Goal: Task Accomplishment & Management: Manage account settings

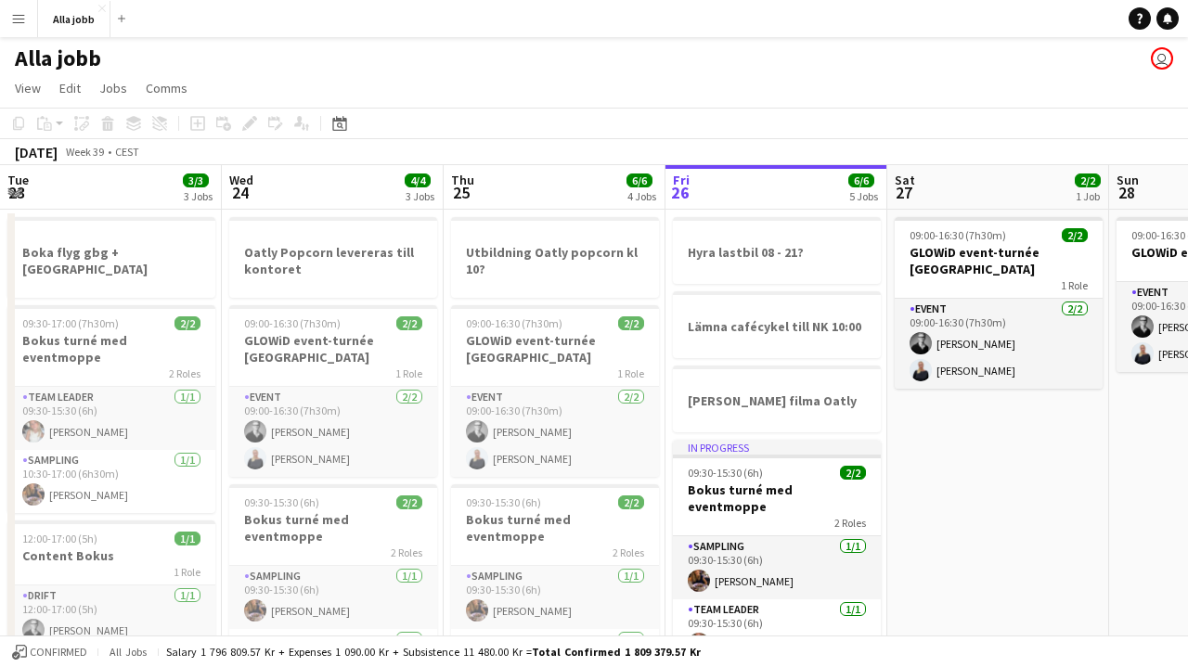
scroll to position [0, 443]
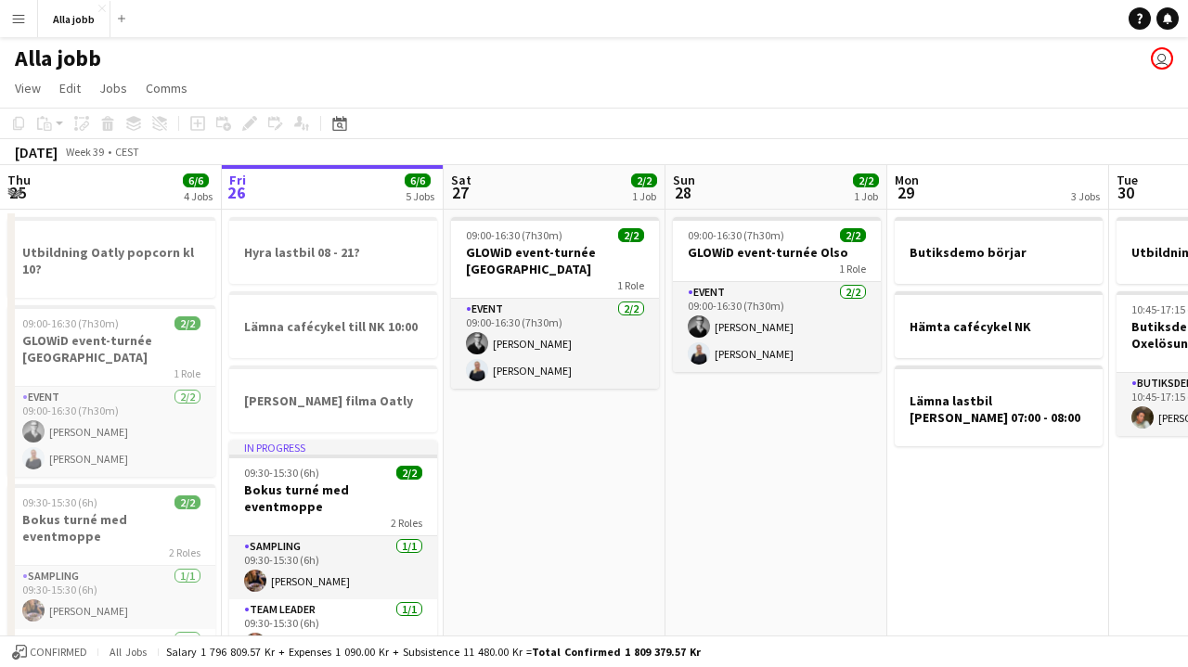
click at [19, 30] on button "Menu" at bounding box center [18, 18] width 37 height 37
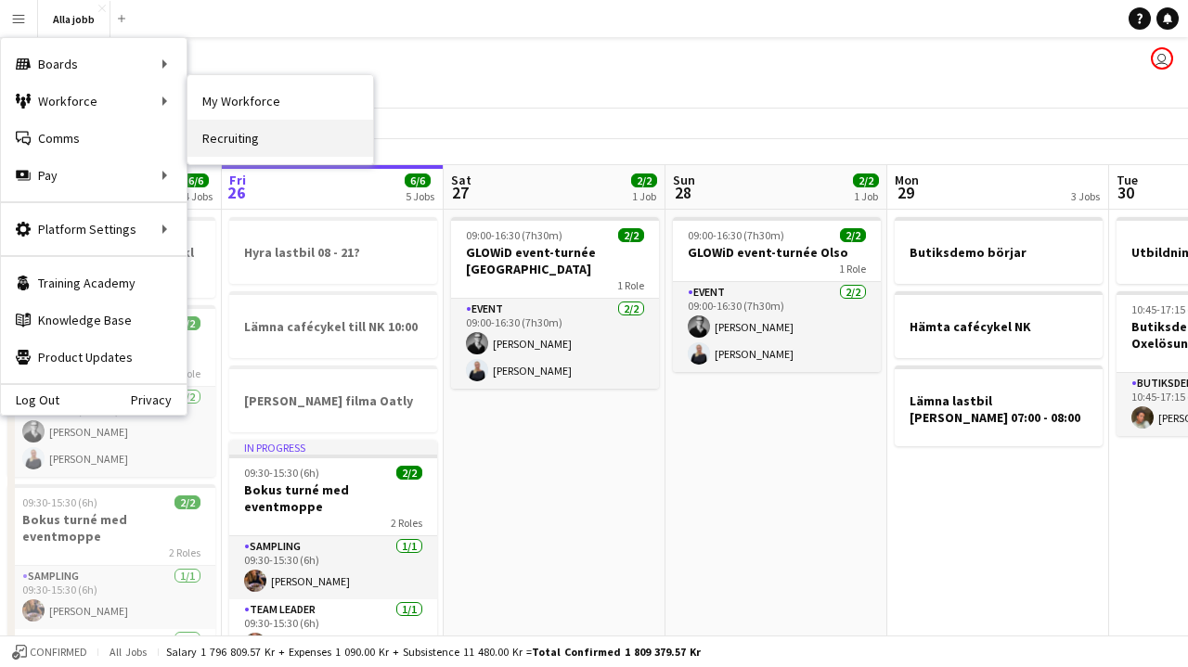
click at [225, 131] on link "Recruiting" at bounding box center [280, 138] width 186 height 37
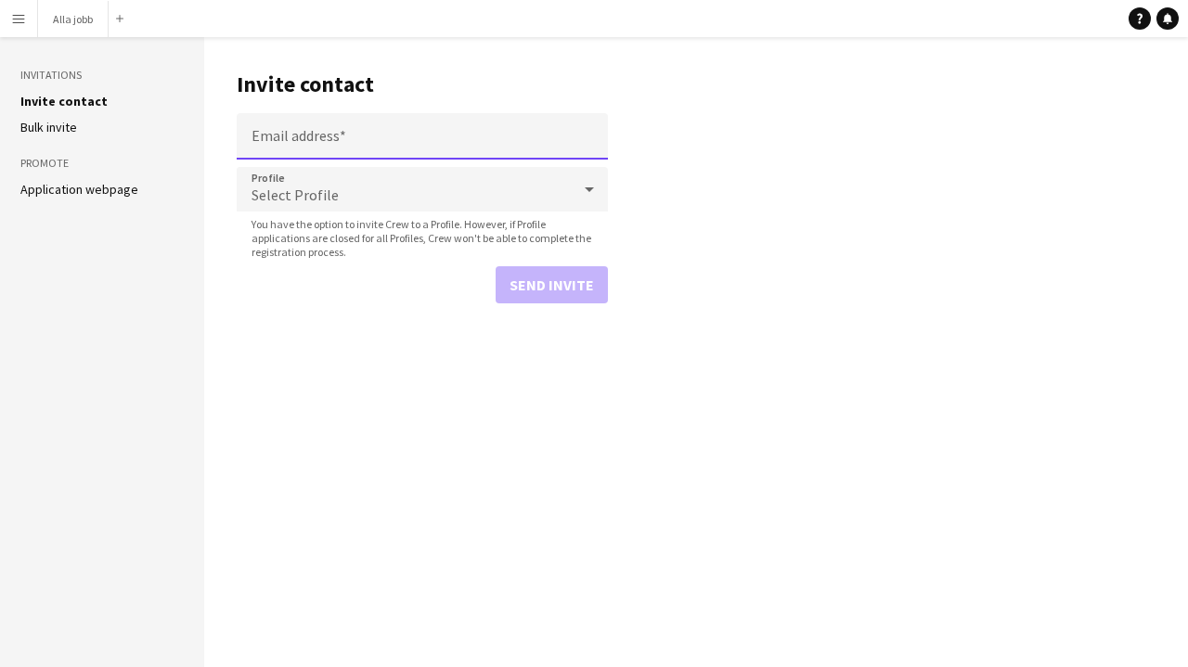
click at [317, 150] on input "Email address" at bounding box center [422, 136] width 371 height 46
paste input "**********"
type input "**********"
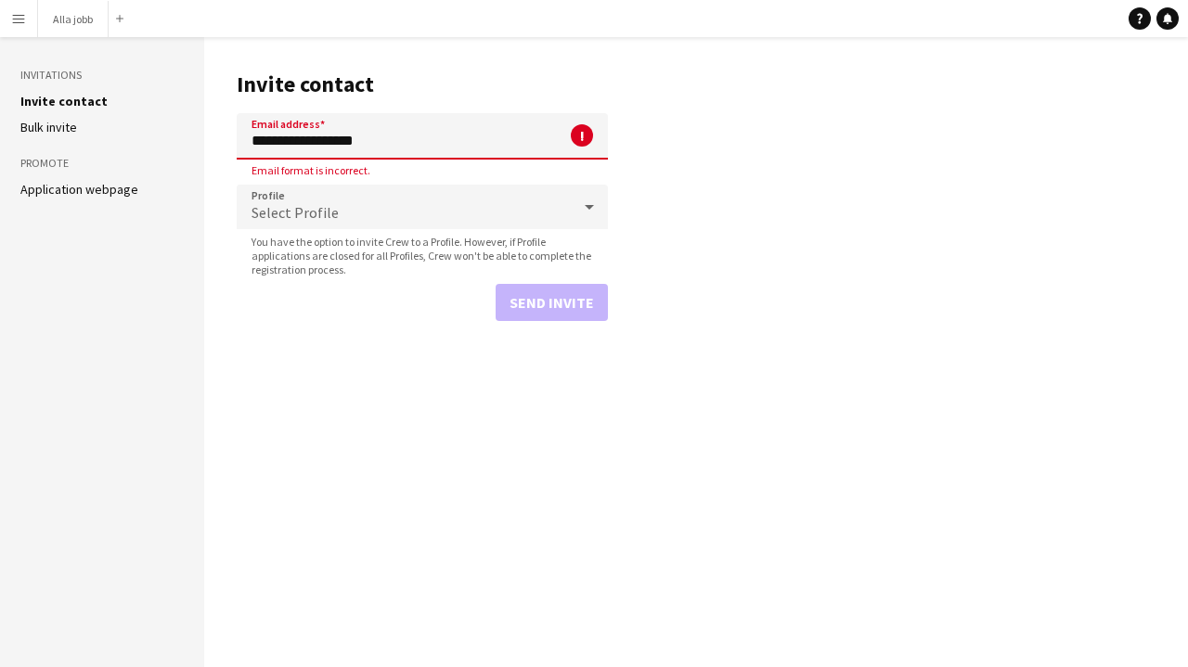
click at [361, 145] on input "**********" at bounding box center [422, 136] width 371 height 46
click at [388, 139] on input "Email address" at bounding box center [422, 136] width 371 height 46
paste input "**********"
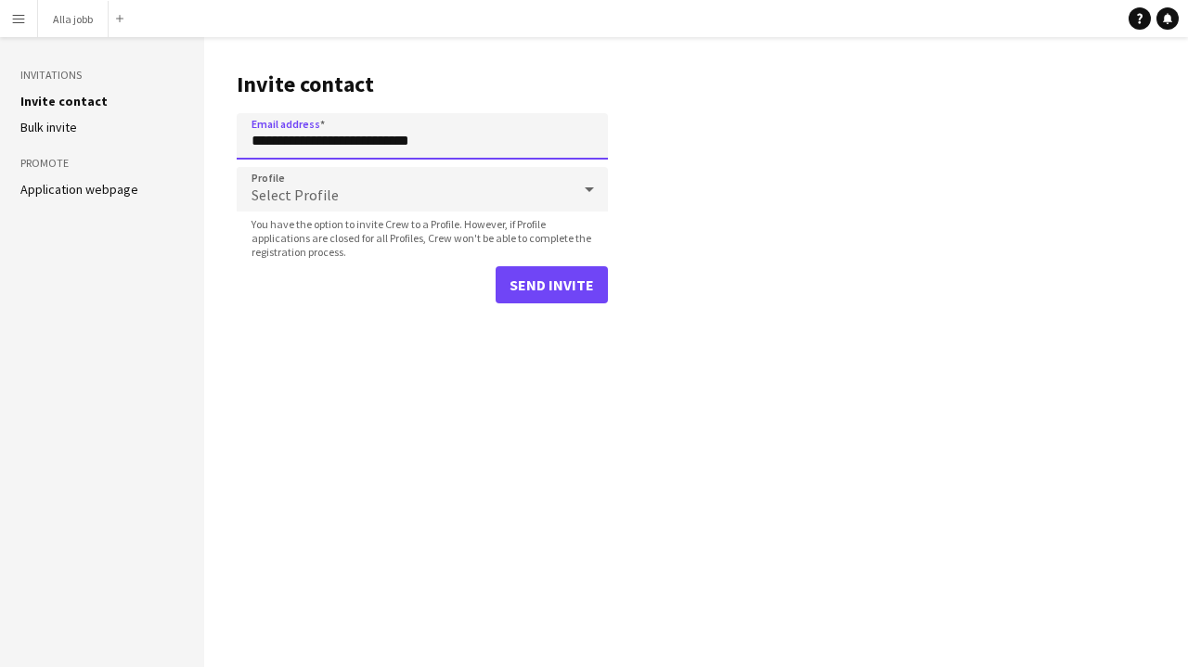
type input "**********"
click at [375, 187] on div "Select Profile" at bounding box center [404, 189] width 334 height 45
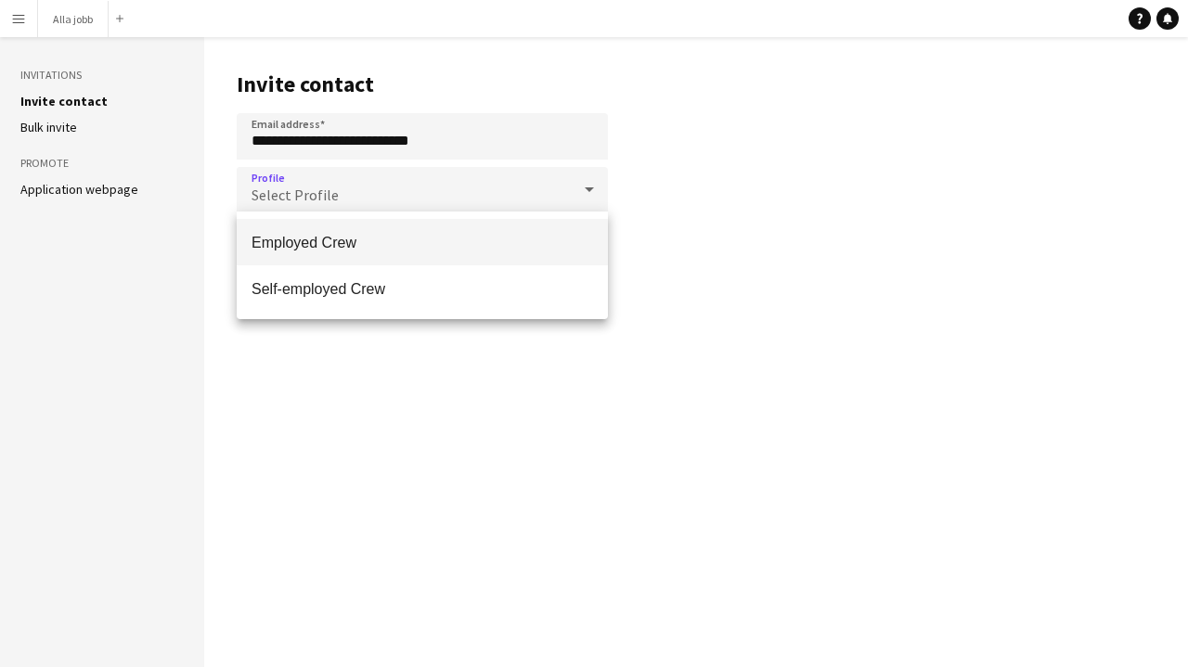
click at [356, 230] on mat-option "Employed Crew" at bounding box center [422, 242] width 371 height 46
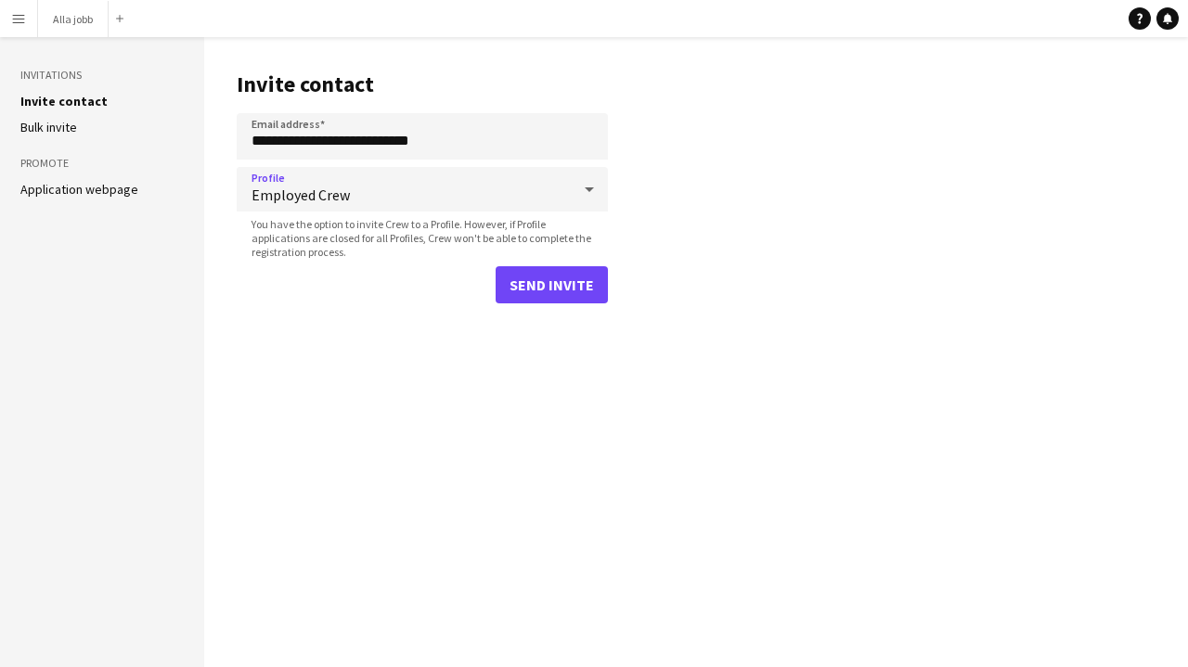
click at [567, 284] on button "Send invite" at bounding box center [551, 284] width 112 height 37
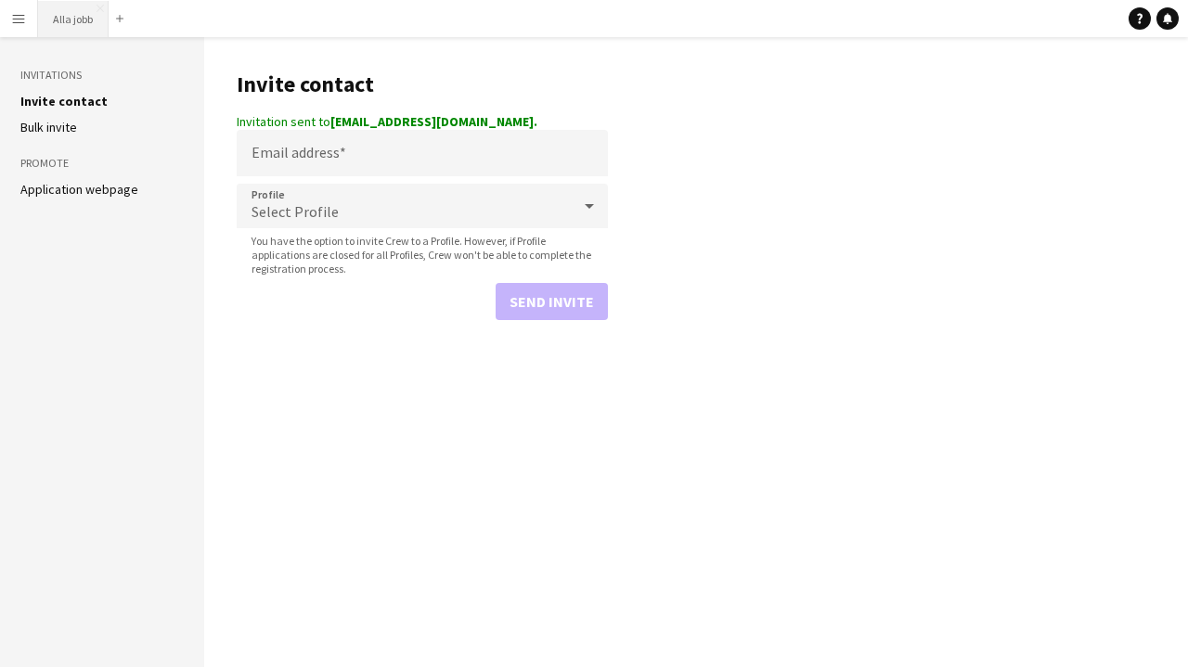
click at [96, 24] on button "Alla jobb Close" at bounding box center [73, 19] width 71 height 36
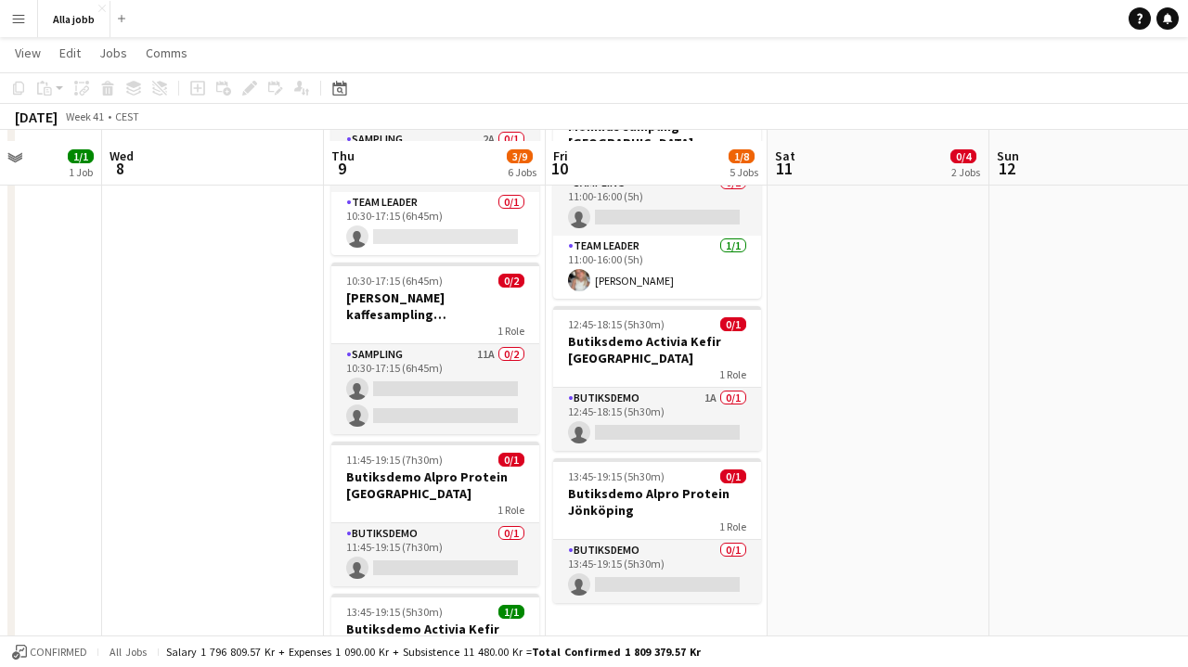
scroll to position [533, 0]
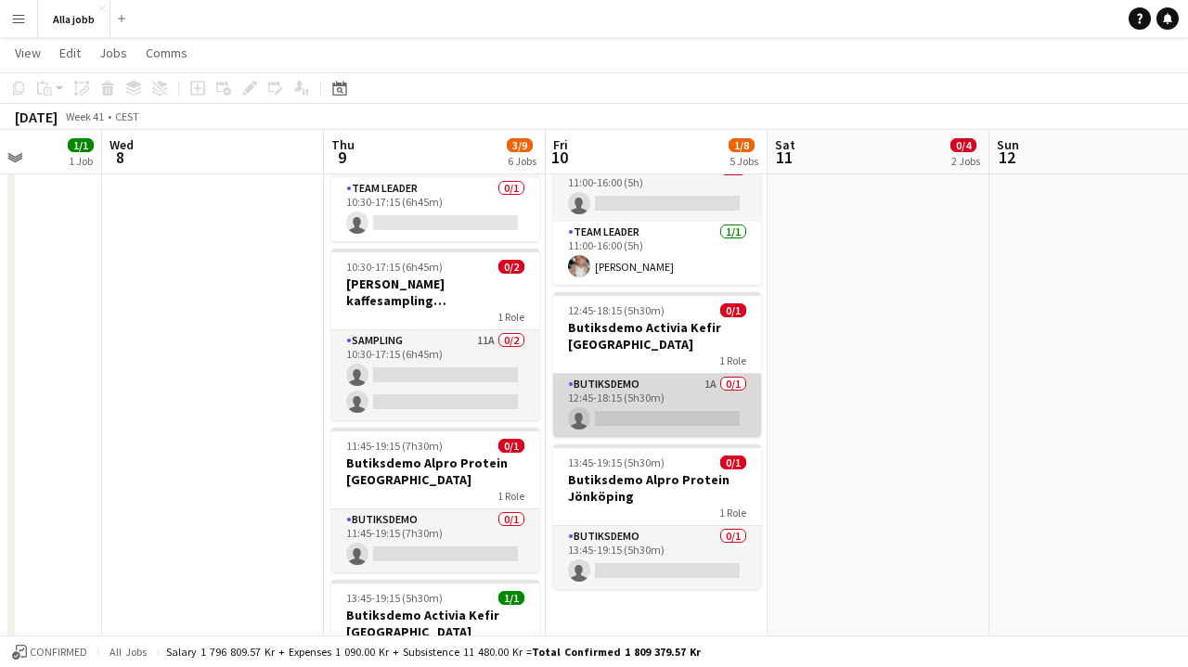
click at [672, 379] on app-card-role "Butiksdemo 1A 0/1 12:45-18:15 (5h30m) single-neutral-actions" at bounding box center [657, 405] width 208 height 63
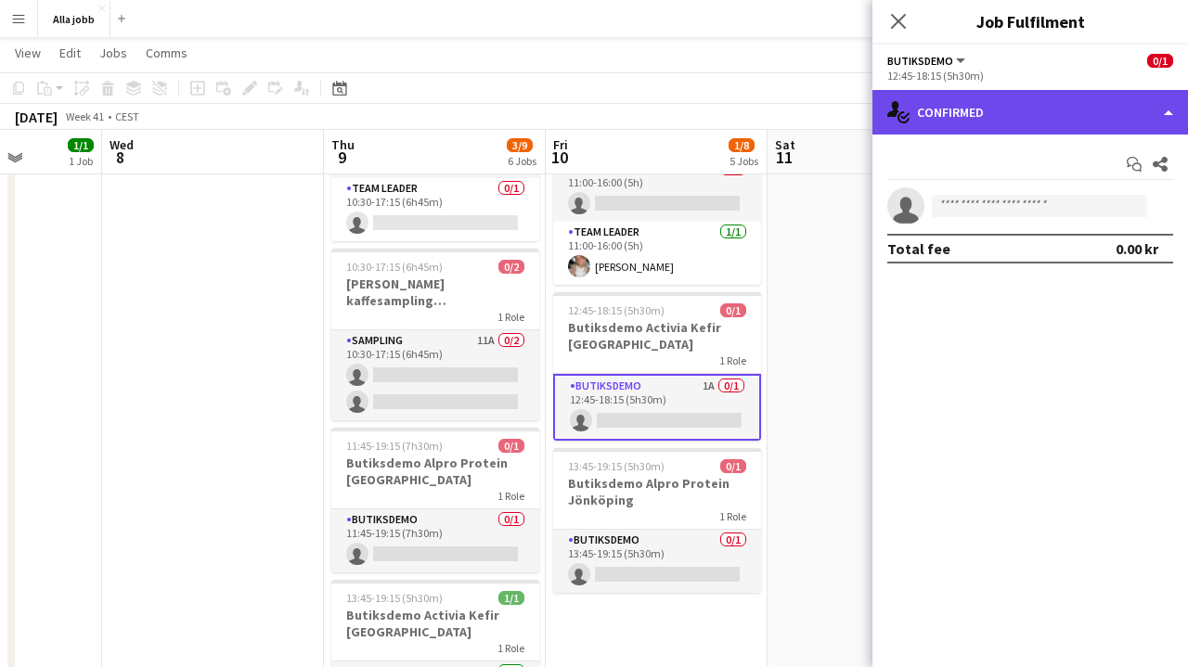
click at [962, 121] on div "single-neutral-actions-check-2 Confirmed" at bounding box center [1029, 112] width 315 height 45
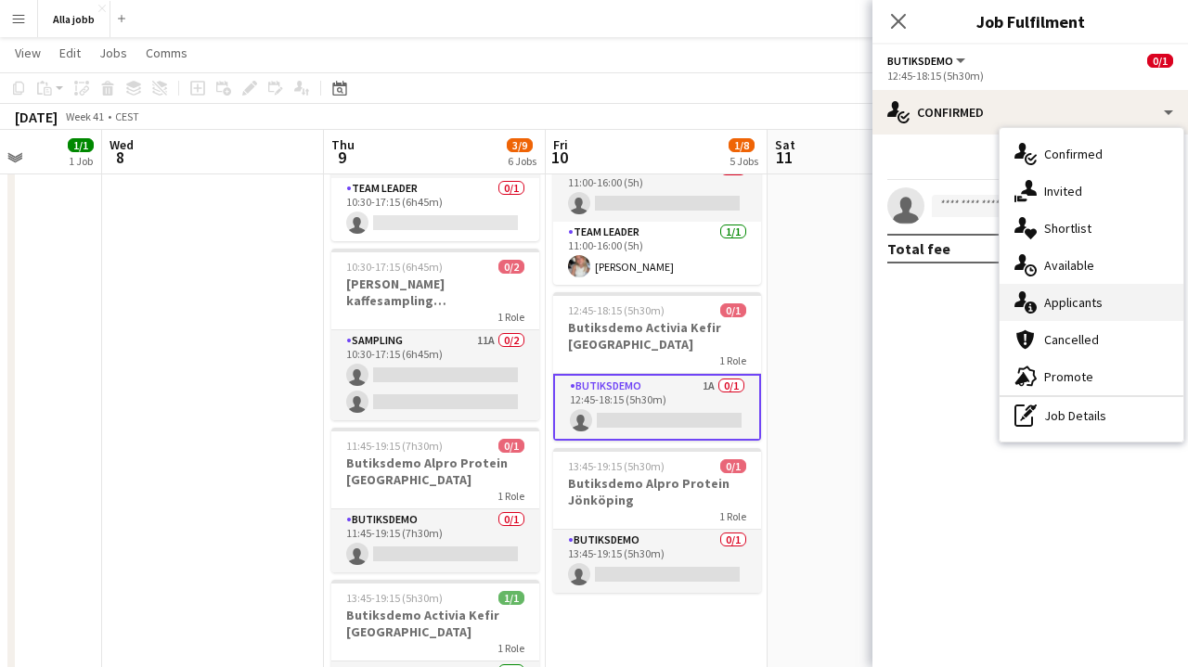
click at [1058, 301] on span "Applicants" at bounding box center [1073, 302] width 58 height 17
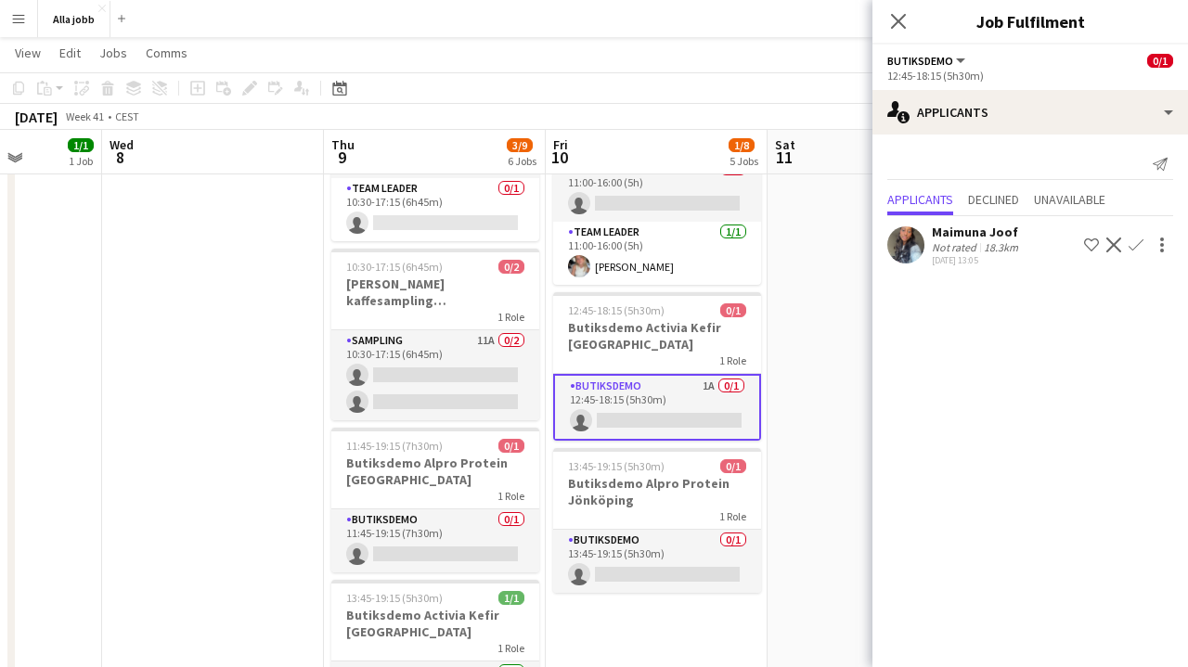
click at [1130, 249] on app-icon "Confirm" at bounding box center [1135, 245] width 15 height 15
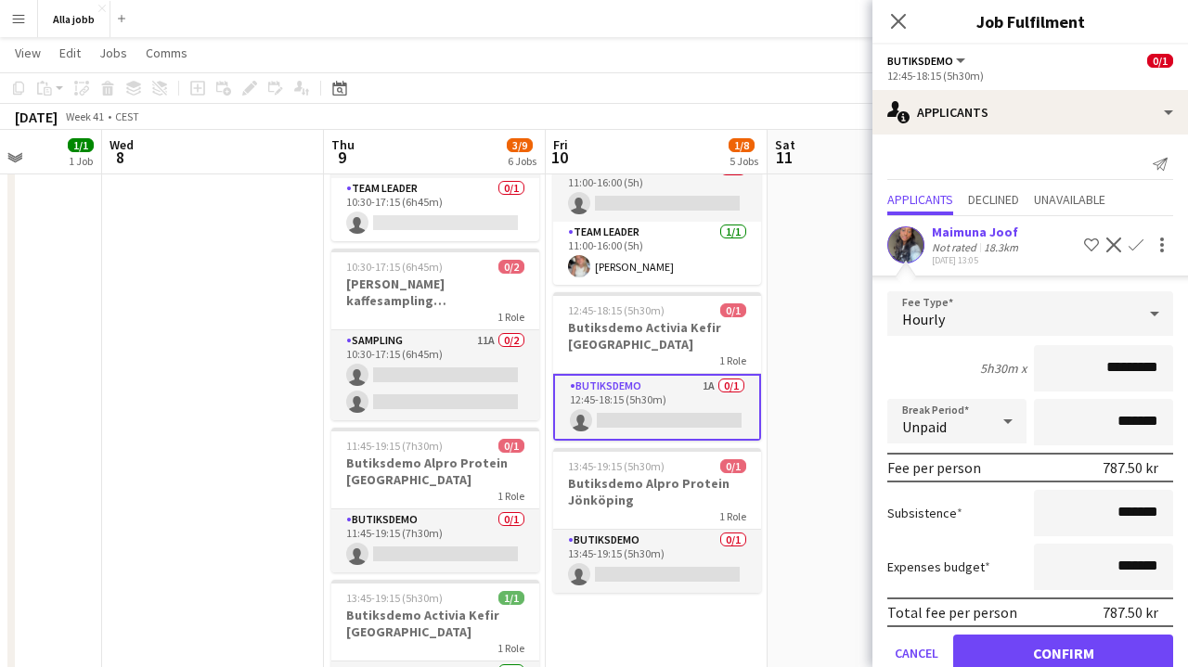
click at [1032, 657] on button "Confirm" at bounding box center [1063, 653] width 220 height 37
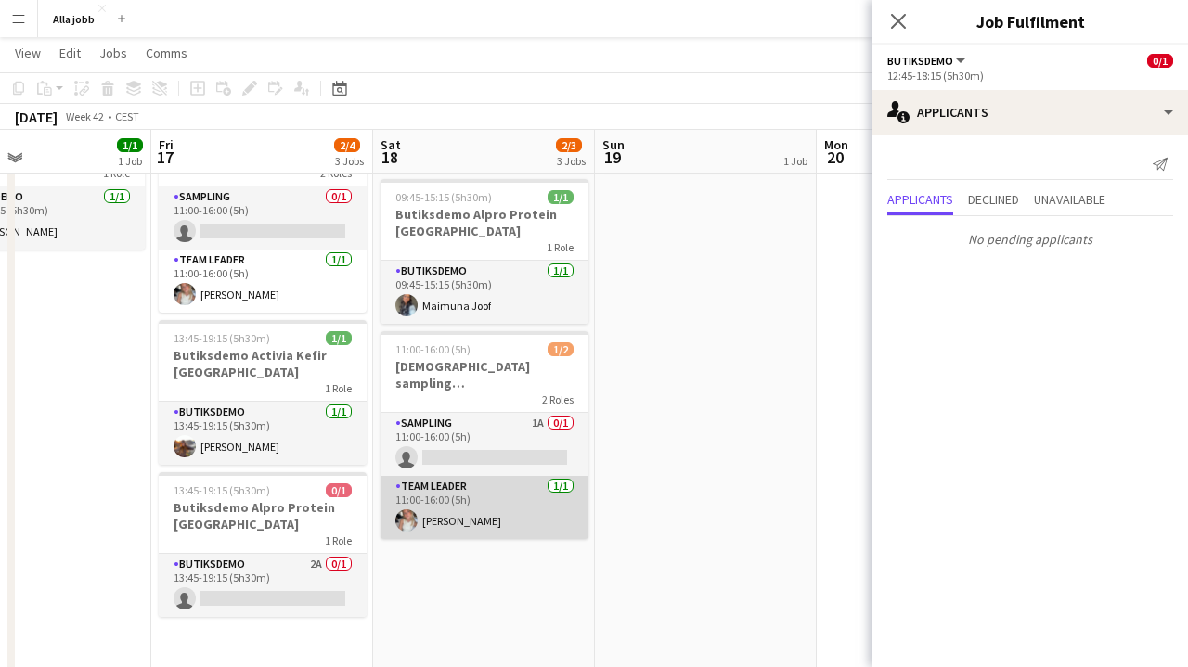
scroll to position [102, 0]
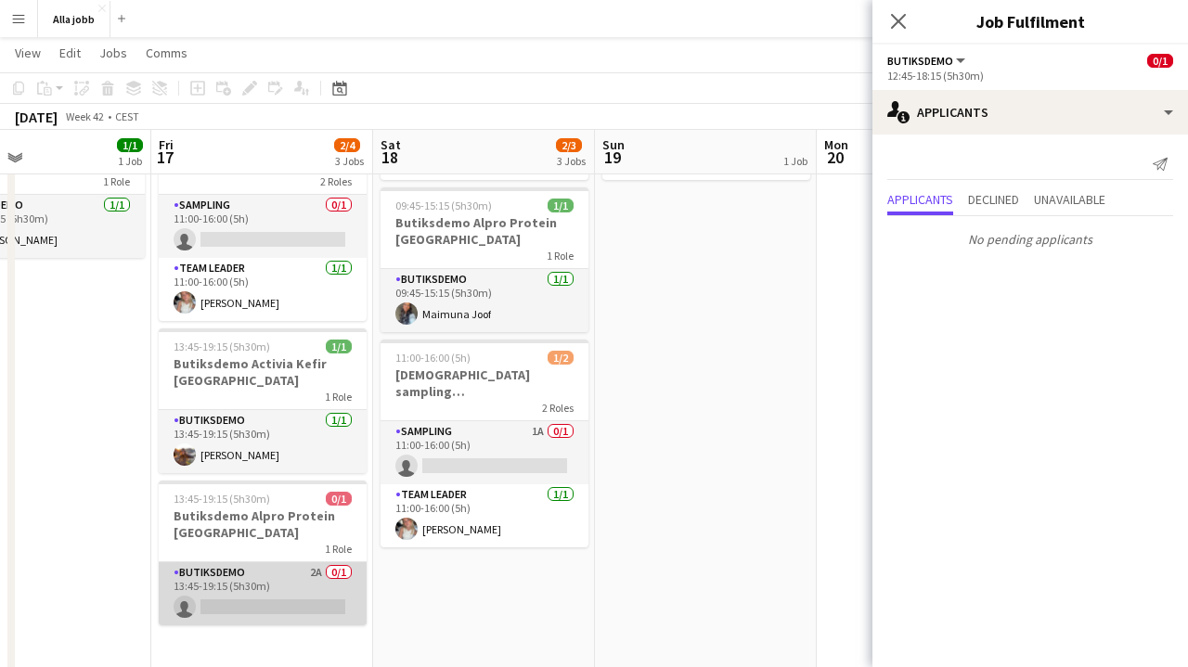
click at [317, 583] on app-card-role "Butiksdemo 2A 0/1 13:45-19:15 (5h30m) single-neutral-actions" at bounding box center [263, 593] width 208 height 63
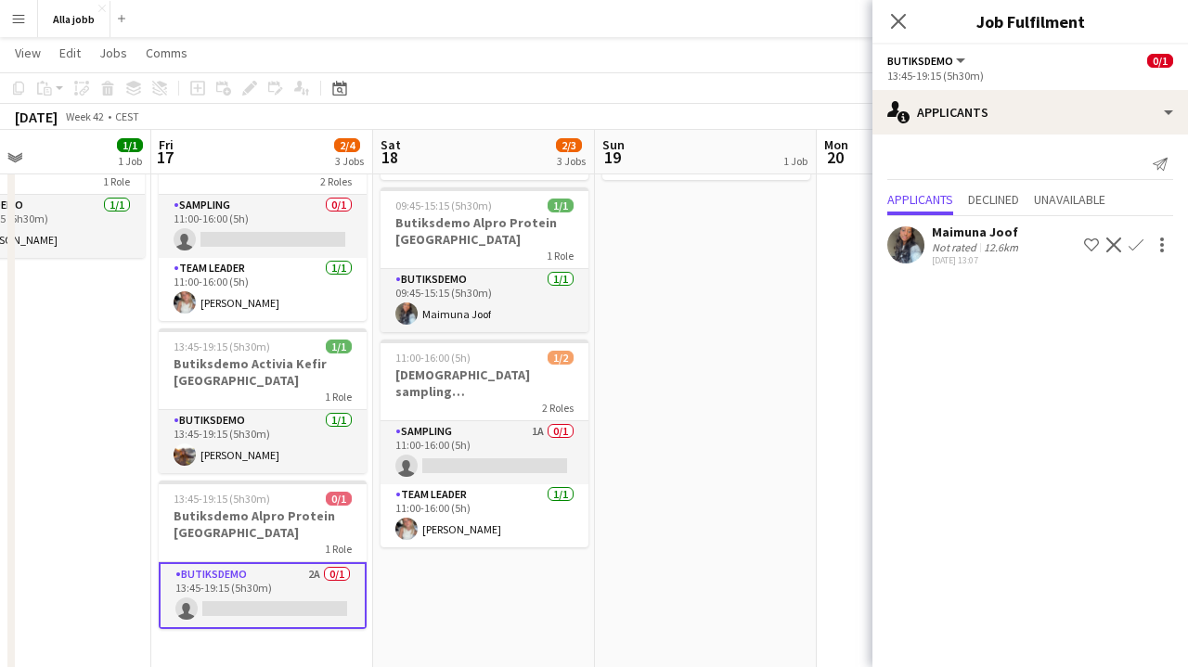
click at [1134, 241] on app-icon "Confirm" at bounding box center [1135, 245] width 15 height 15
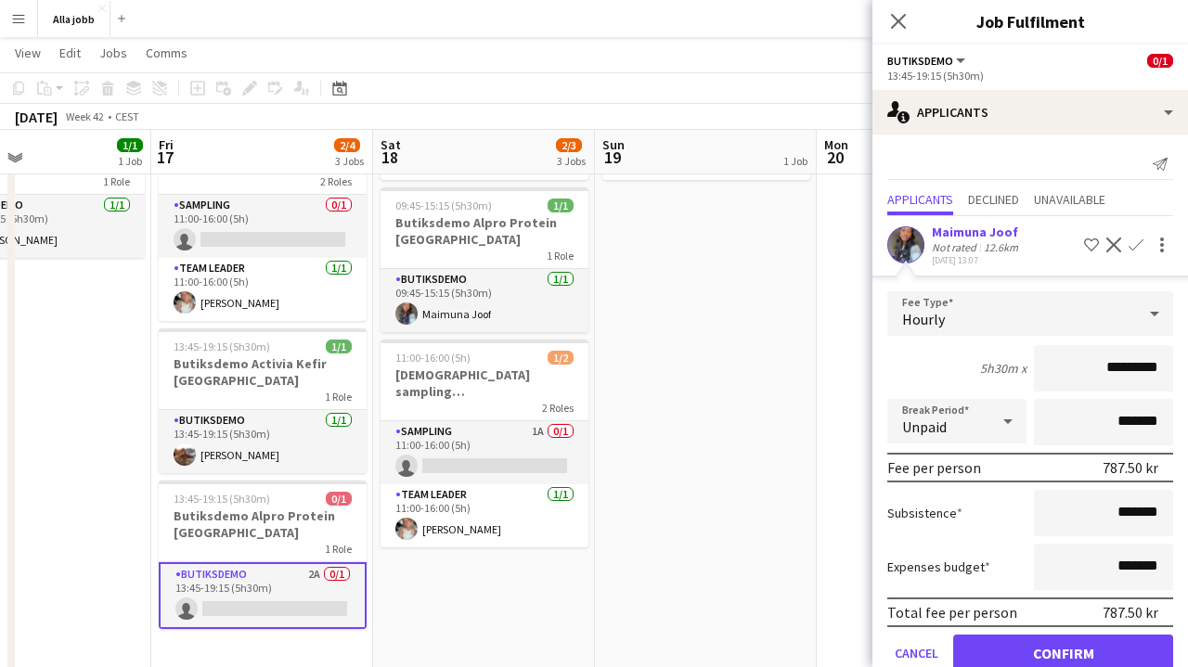
click at [1062, 653] on button "Confirm" at bounding box center [1063, 653] width 220 height 37
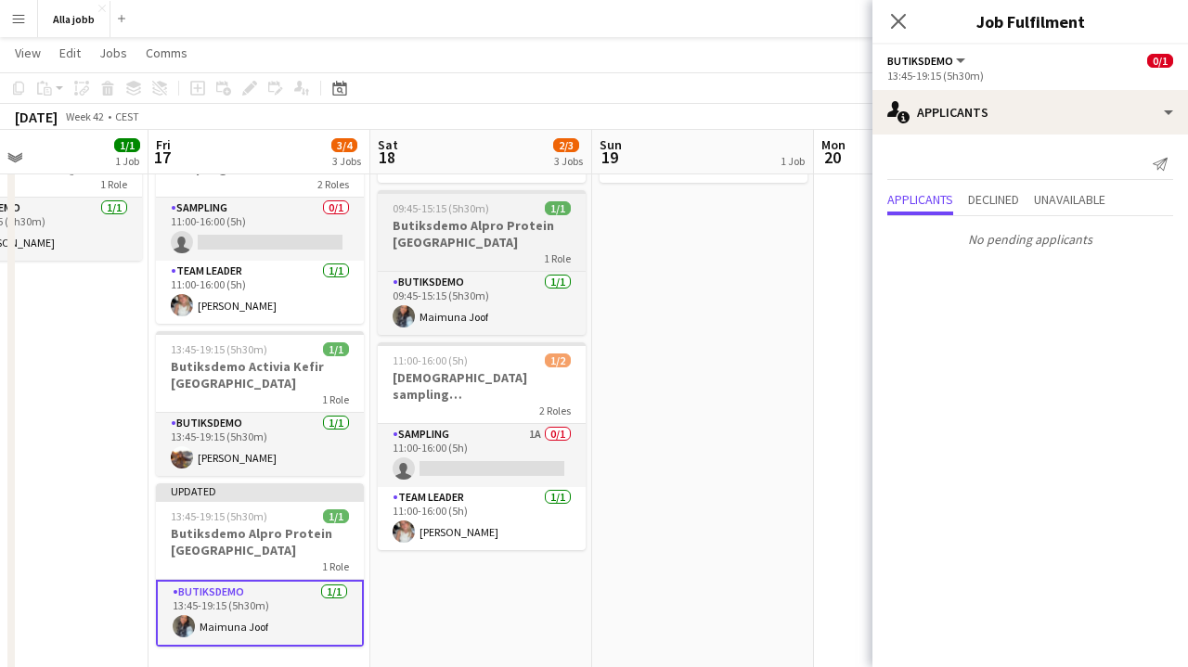
scroll to position [99, 0]
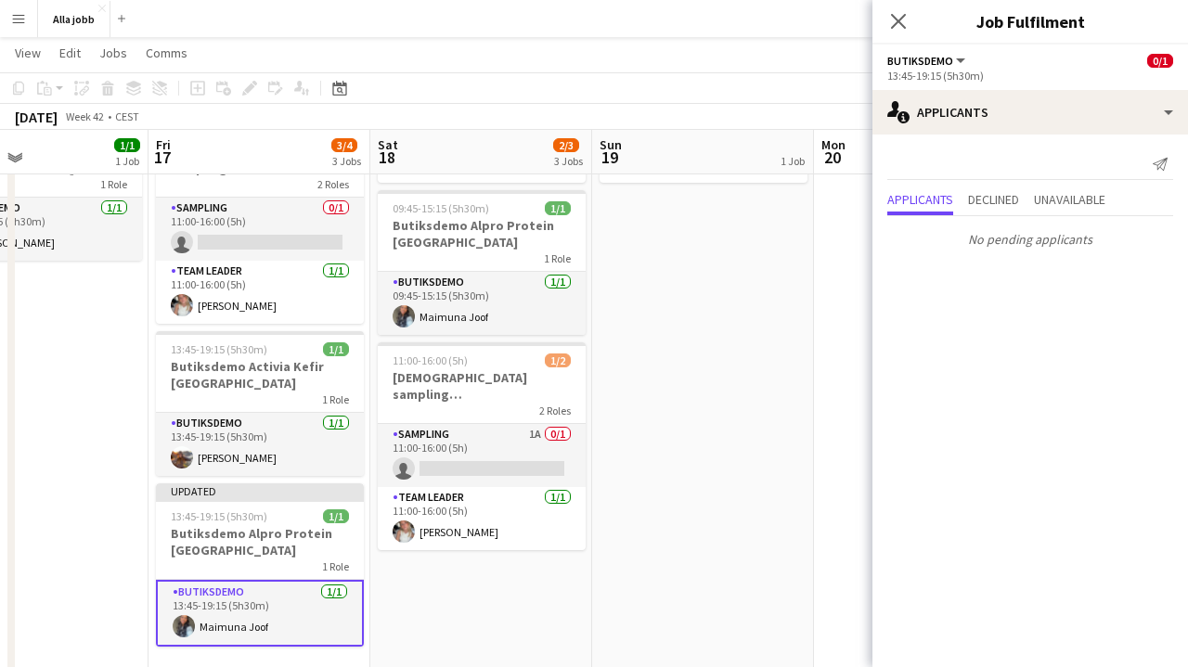
click at [694, 417] on app-date-cell "Hedda borta" at bounding box center [703, 665] width 222 height 1112
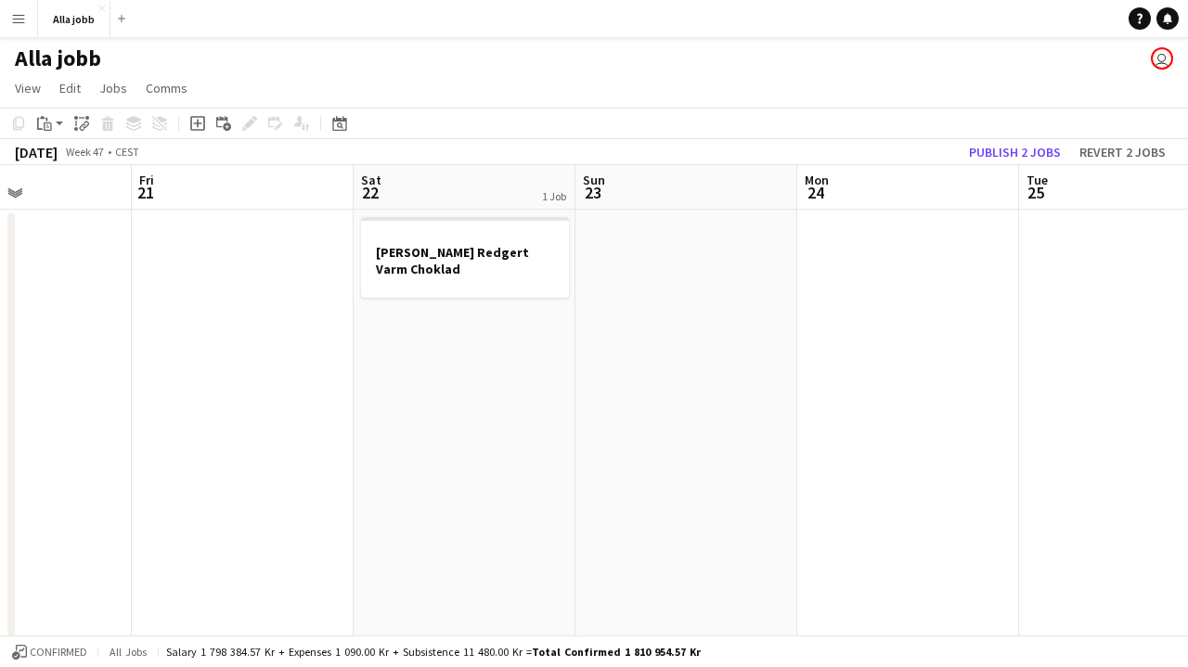
scroll to position [0, 759]
click at [89, 23] on button "Alla jobb Close" at bounding box center [74, 19] width 72 height 36
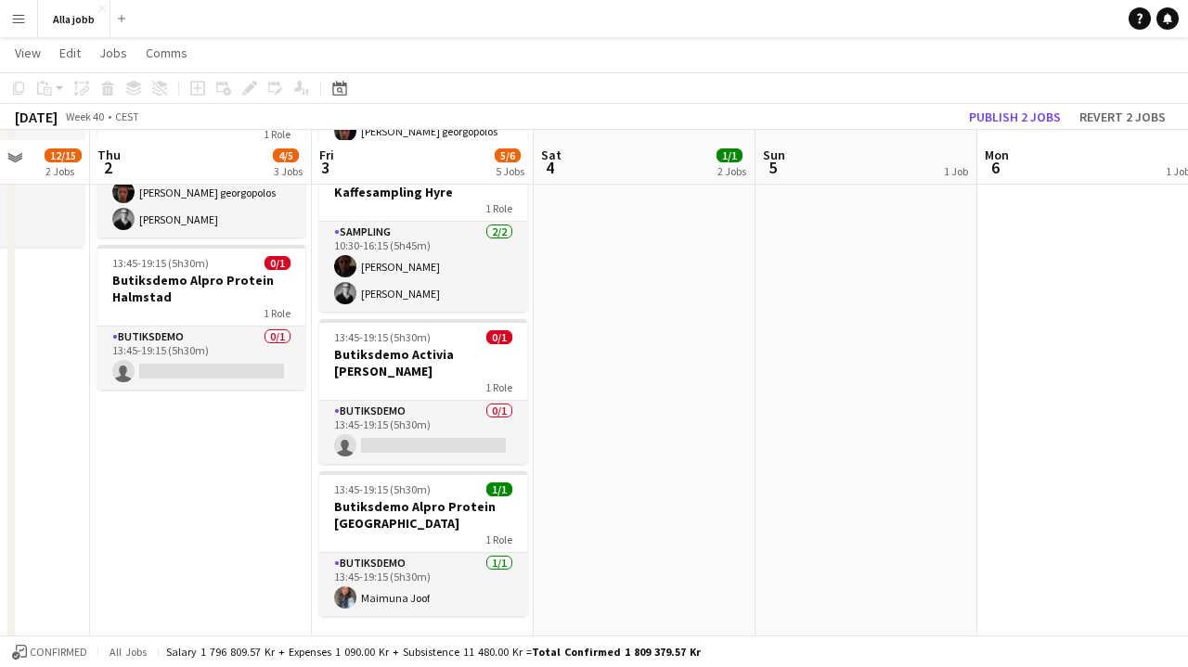
scroll to position [324, 0]
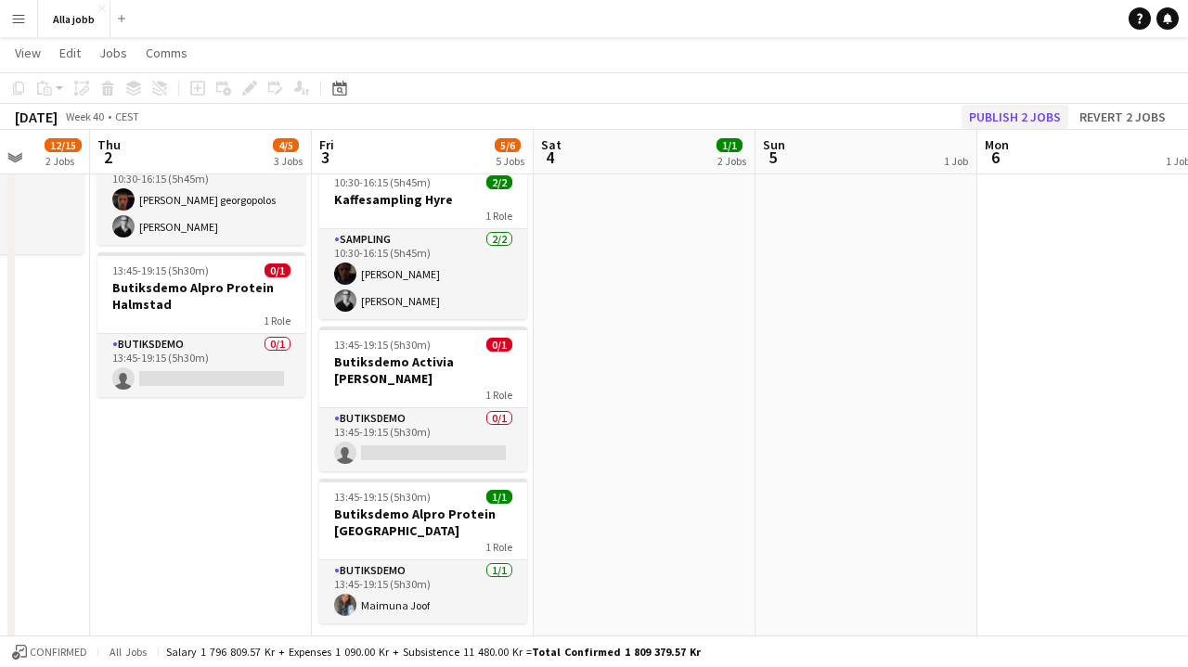
click at [1002, 119] on button "Publish 2 jobs" at bounding box center [1014, 117] width 107 height 24
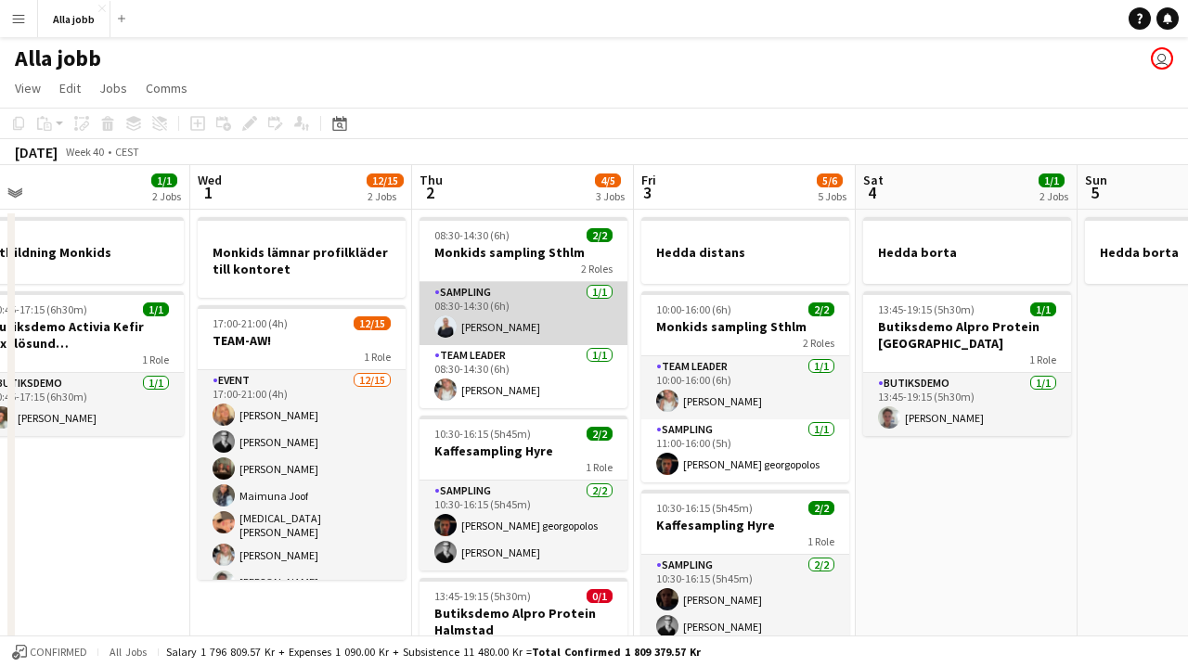
scroll to position [0, 0]
click at [540, 313] on app-card-role "Sampling [DATE] 08:30-14:30 (6h) [PERSON_NAME]" at bounding box center [523, 313] width 208 height 63
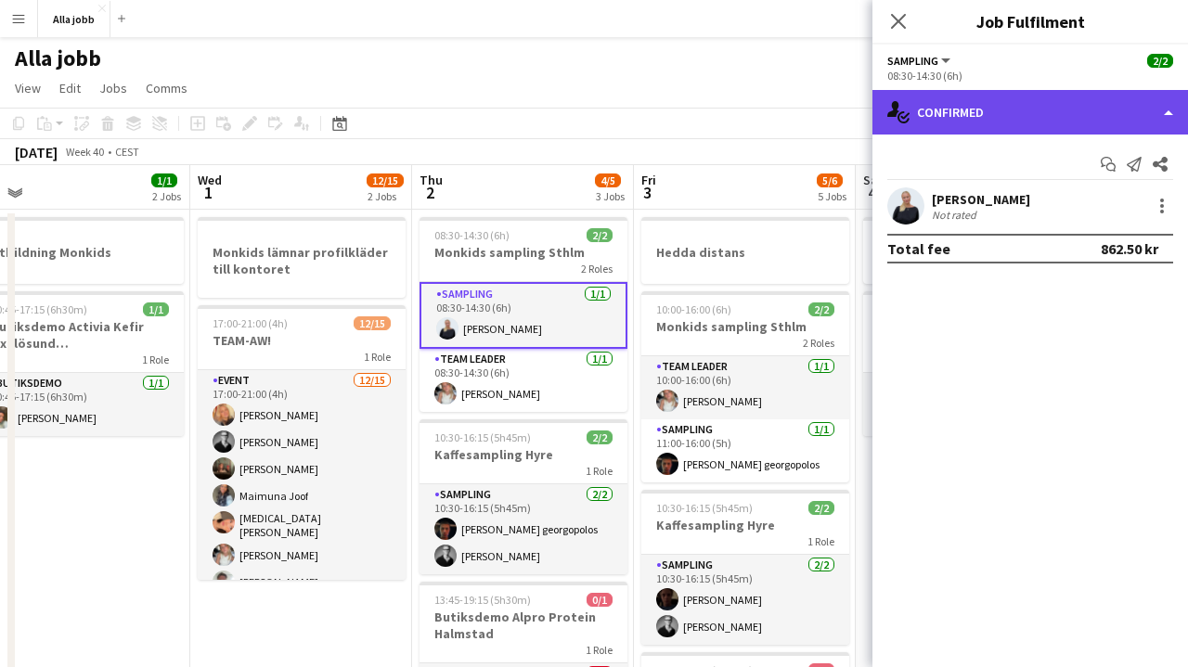
click at [969, 114] on div "single-neutral-actions-check-2 Confirmed" at bounding box center [1029, 112] width 315 height 45
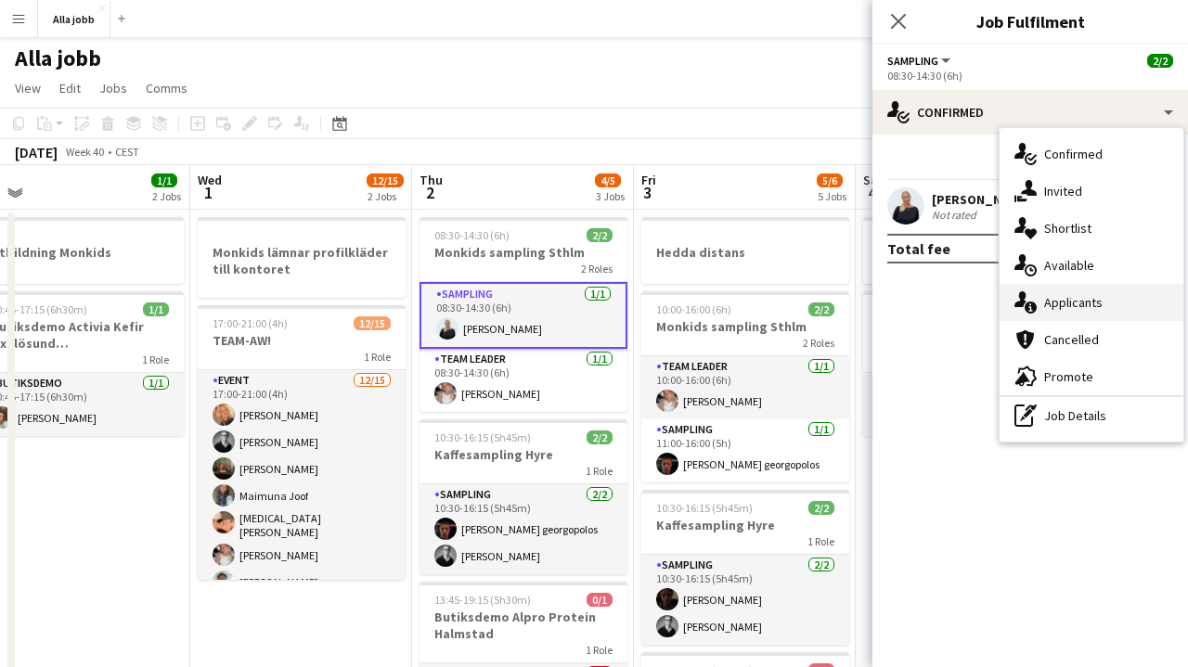
click at [1061, 295] on span "Applicants" at bounding box center [1073, 302] width 58 height 17
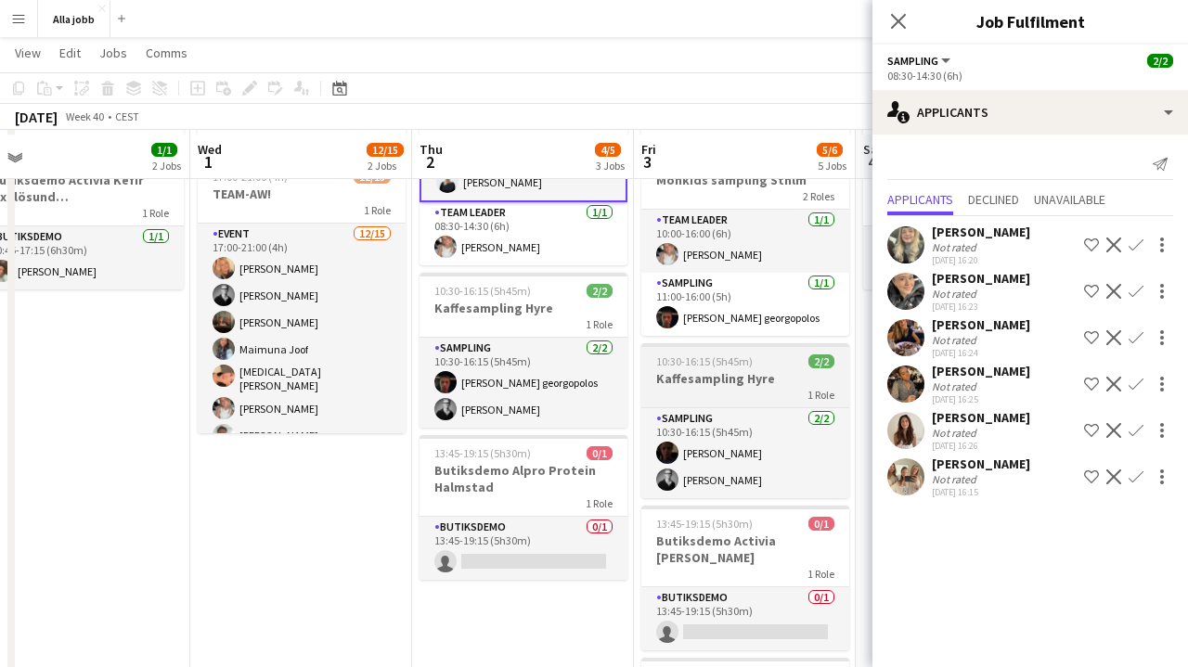
scroll to position [149, 0]
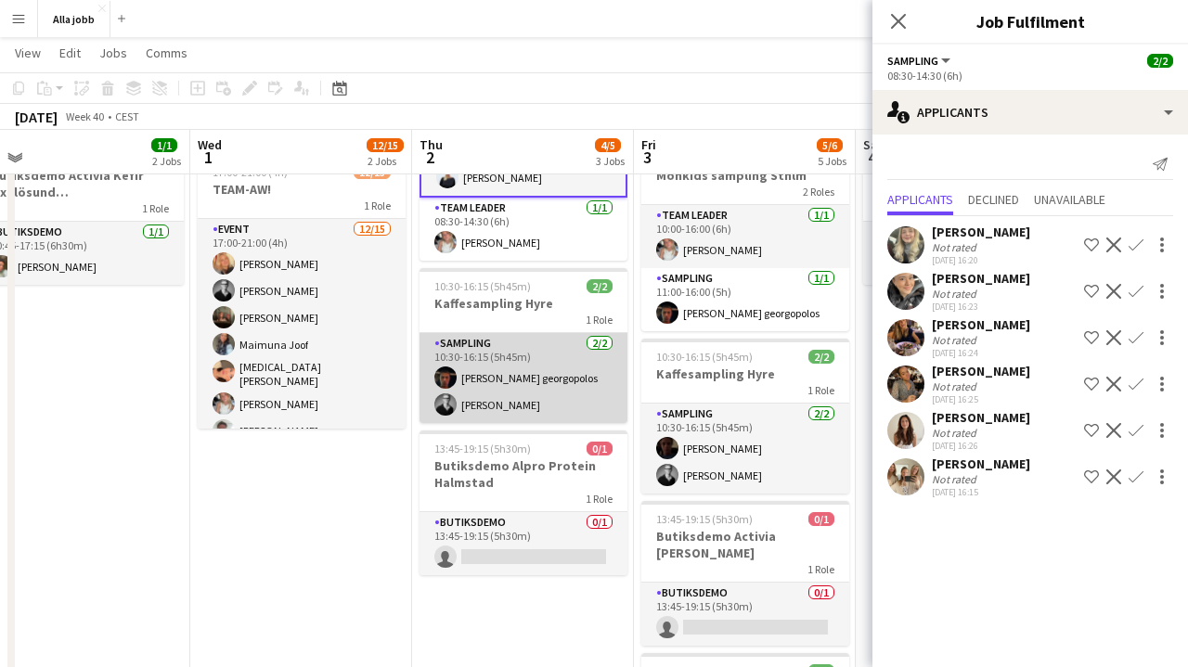
click at [514, 361] on app-card-role "Sampling [DATE] 10:30-16:15 (5h45m) [PERSON_NAME] georgopolos [PERSON_NAME]" at bounding box center [523, 378] width 208 height 90
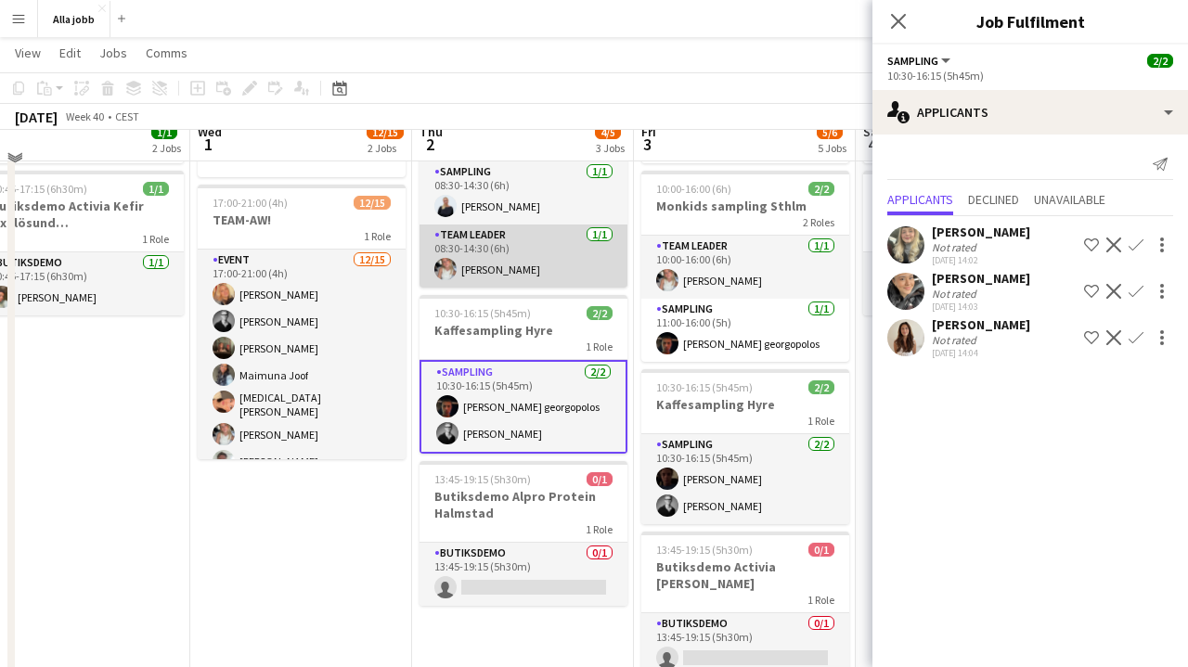
scroll to position [101, 0]
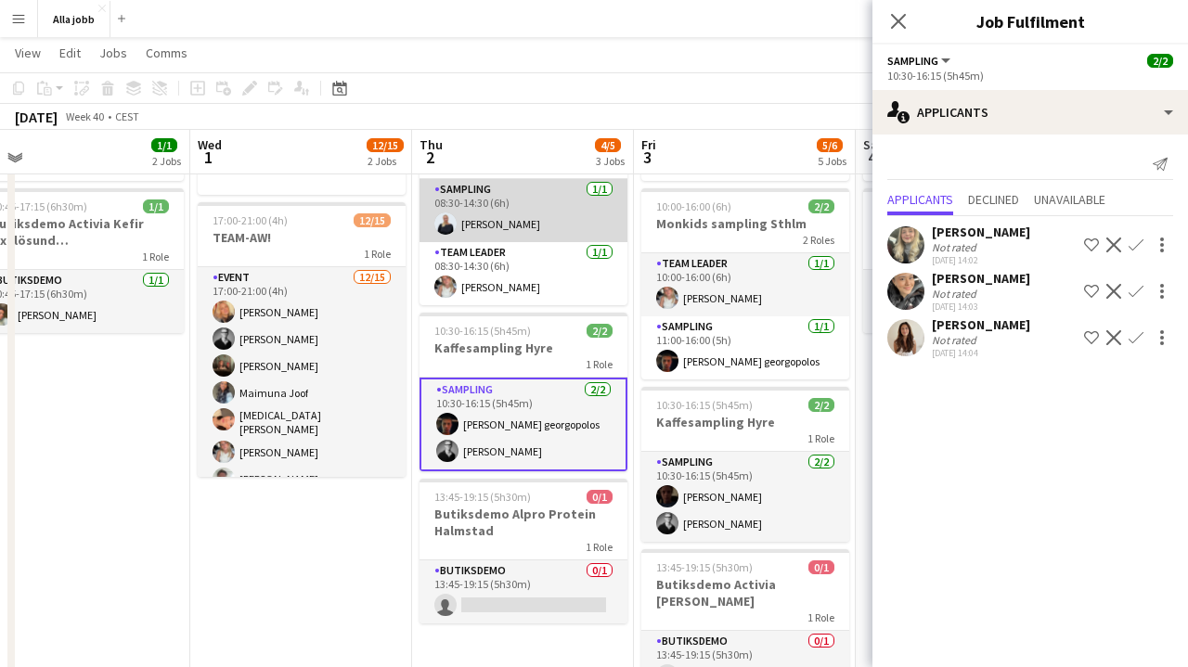
click at [512, 233] on app-card-role "Sampling [DATE] 08:30-14:30 (6h) [PERSON_NAME]" at bounding box center [523, 210] width 208 height 63
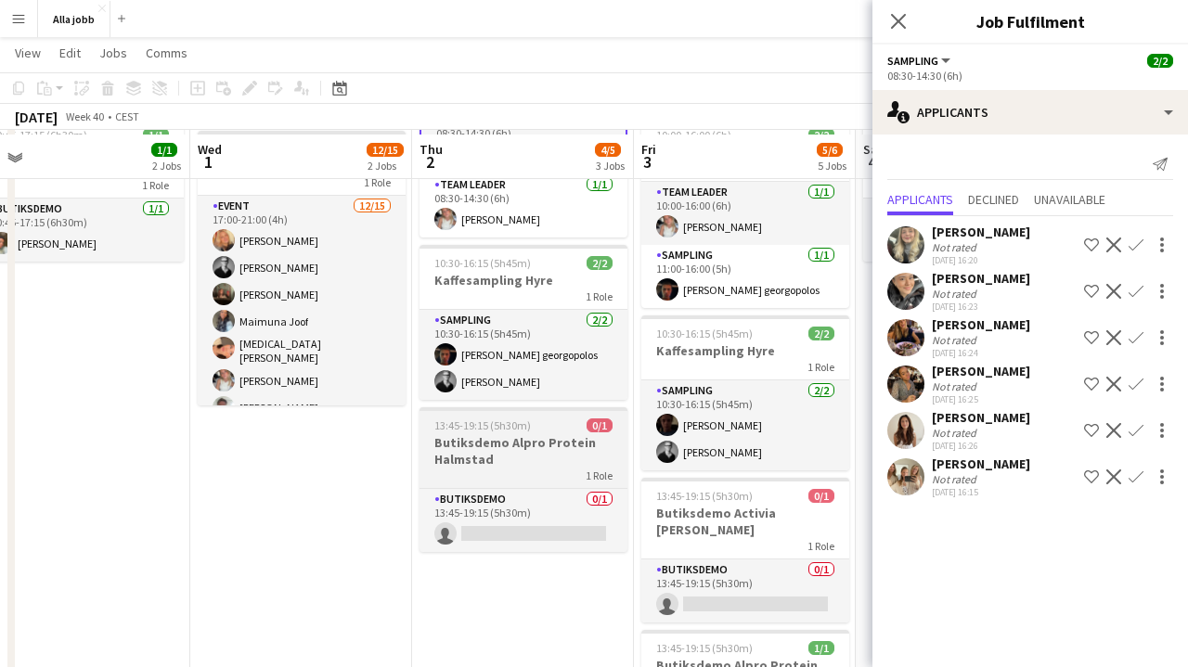
scroll to position [166, 0]
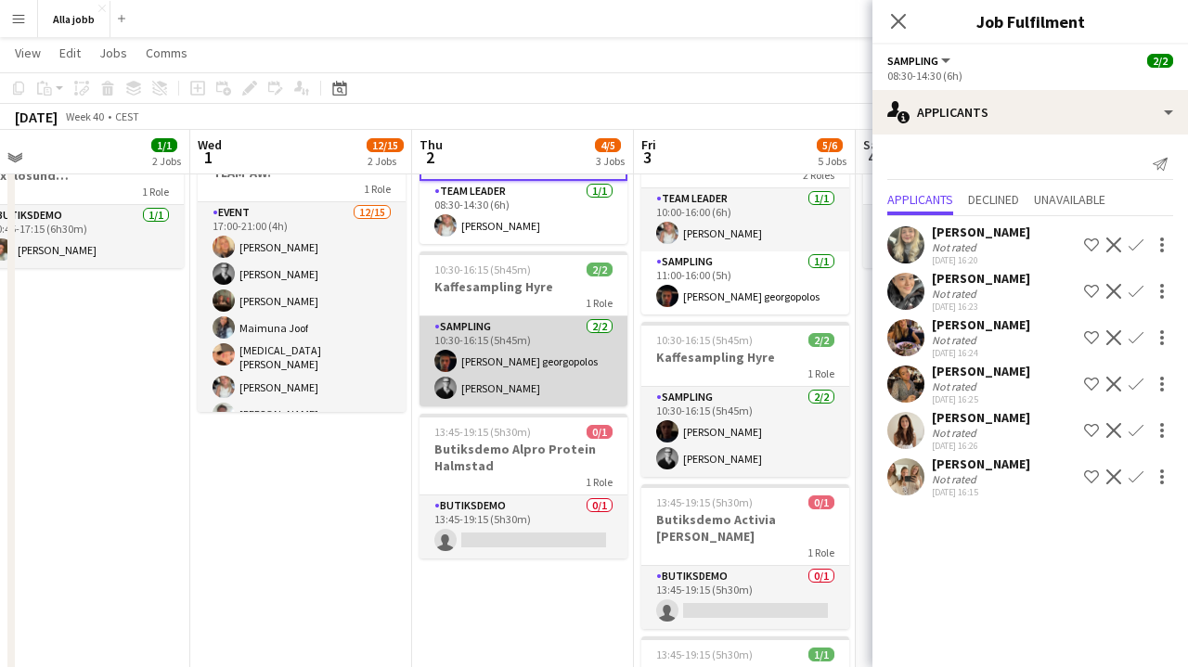
click at [538, 377] on app-card-role "Sampling [DATE] 10:30-16:15 (5h45m) [PERSON_NAME] georgopolos [PERSON_NAME]" at bounding box center [523, 361] width 208 height 90
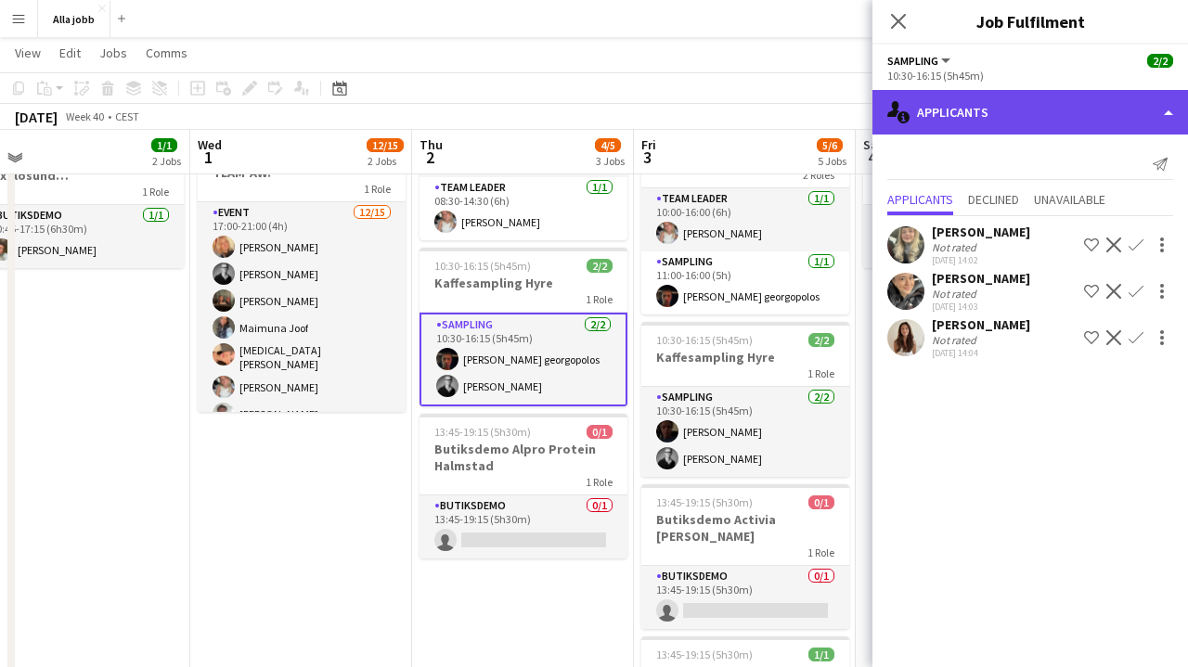
click at [994, 128] on div "single-neutral-actions-information Applicants" at bounding box center [1029, 112] width 315 height 45
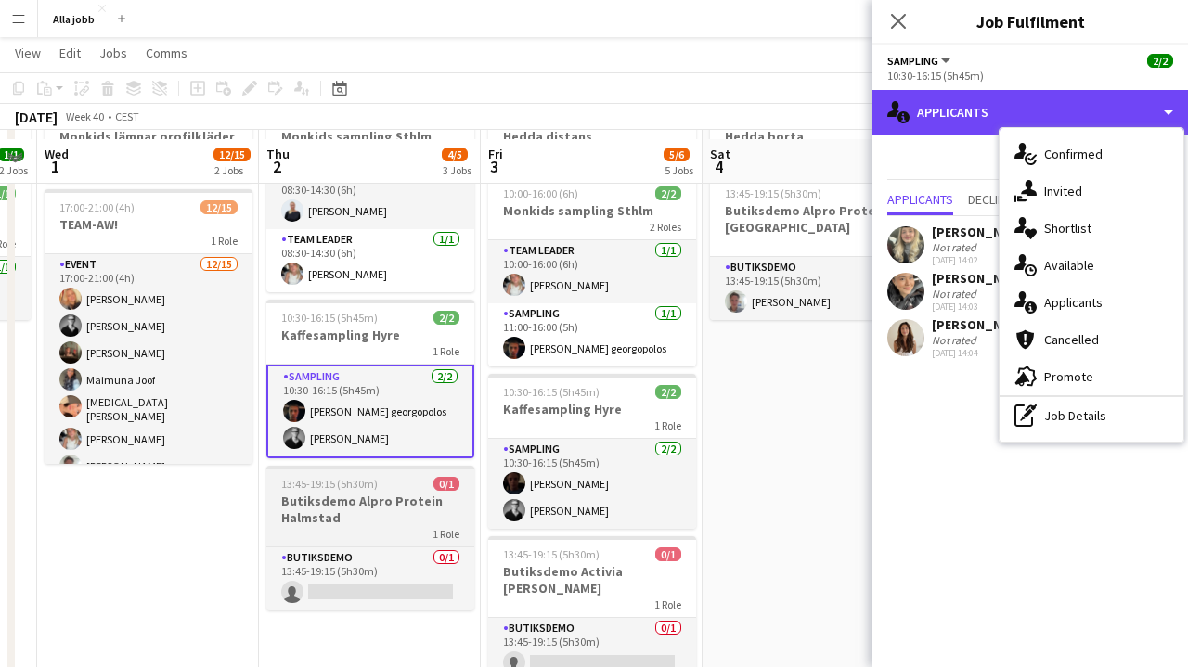
scroll to position [95, 0]
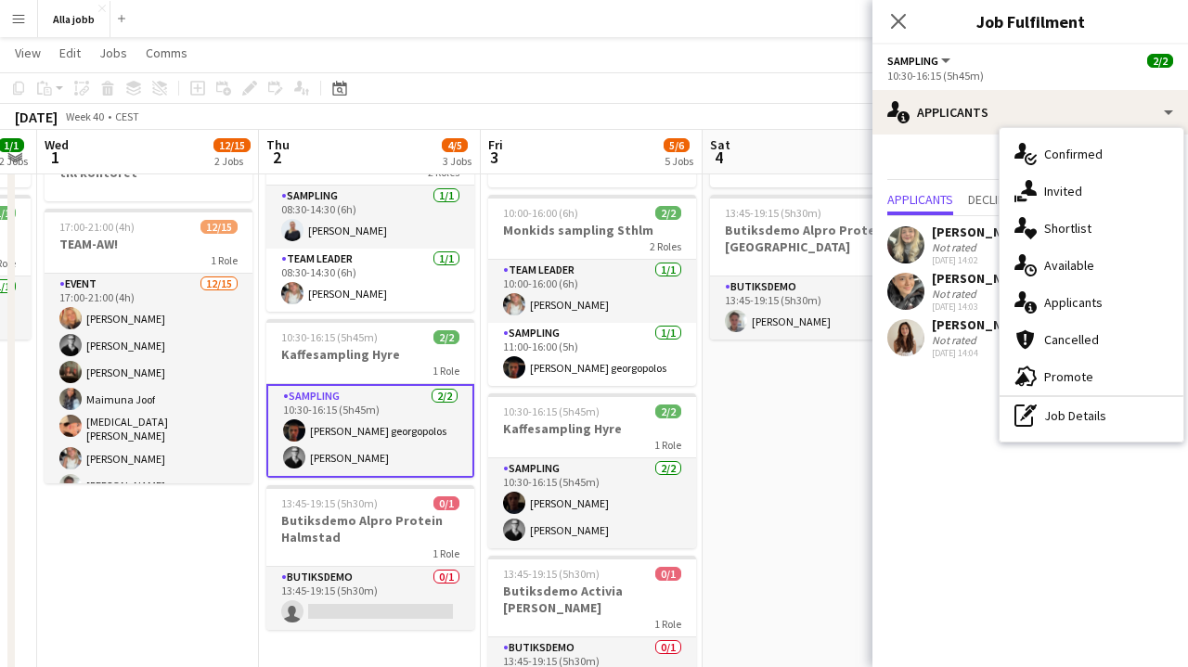
click at [790, 487] on app-date-cell "[PERSON_NAME] 13:45-19:15 (5h30m) 1/1 Butiksdemo Alpro Protein Göteborg 1 Role …" at bounding box center [813, 669] width 222 height 1112
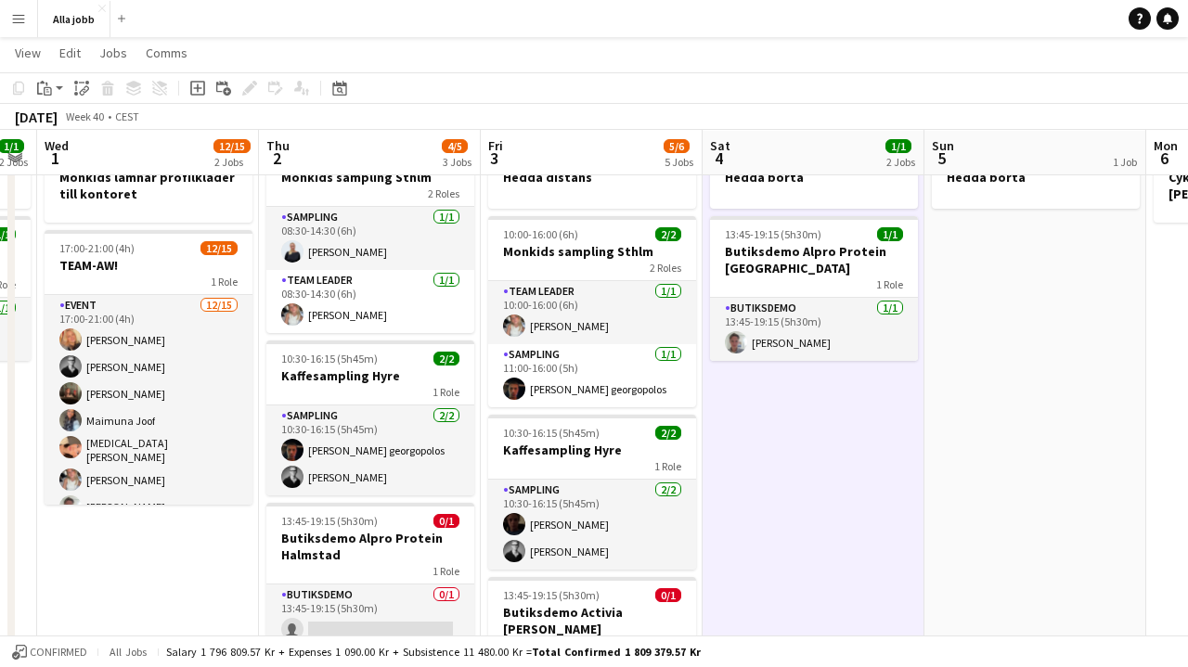
scroll to position [72, 0]
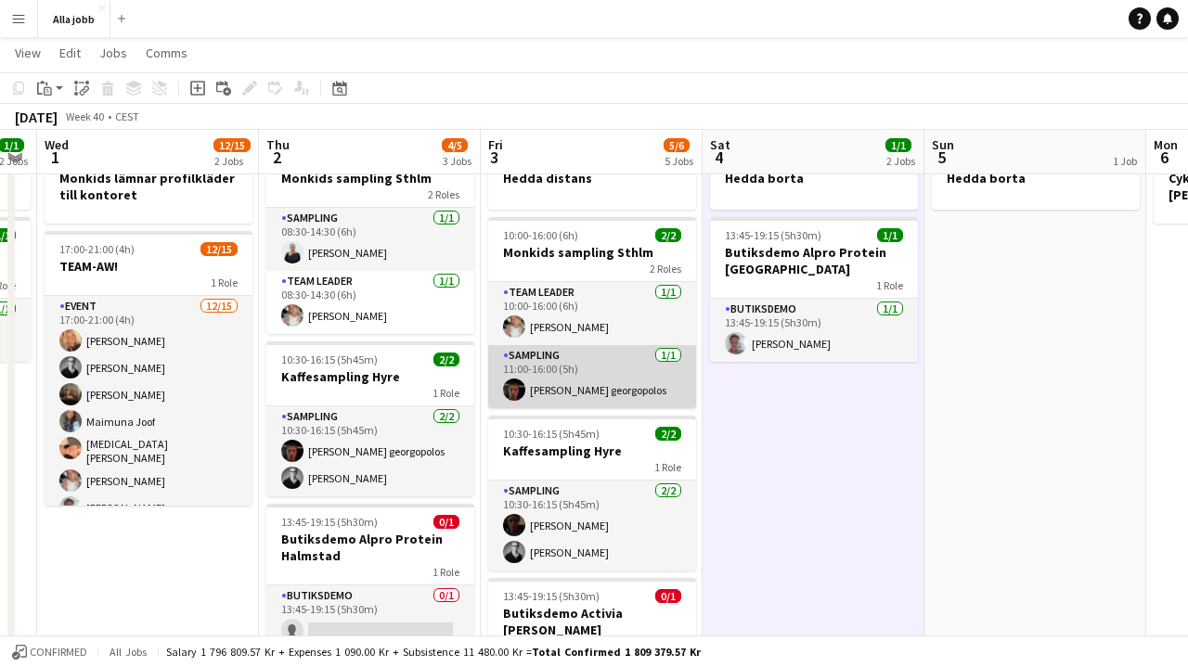
click at [628, 383] on app-card-role "Sampling [DATE] 11:00-16:00 (5h) [PERSON_NAME] georgopolos" at bounding box center [592, 376] width 208 height 63
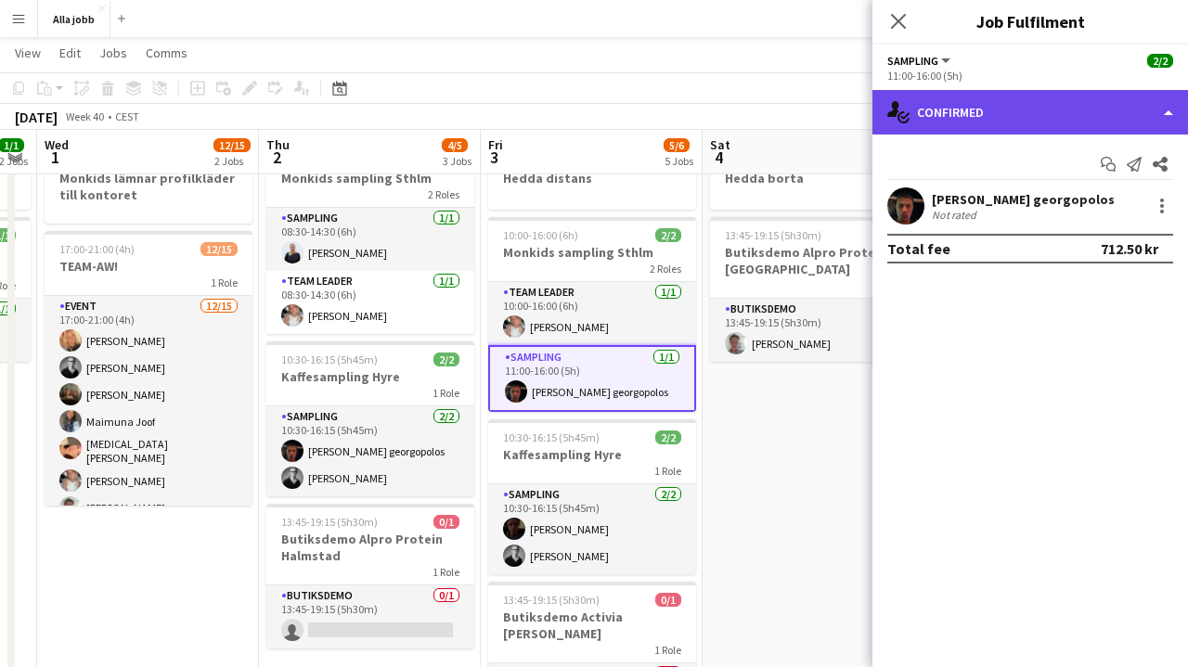
click at [1061, 98] on div "single-neutral-actions-check-2 Confirmed" at bounding box center [1029, 112] width 315 height 45
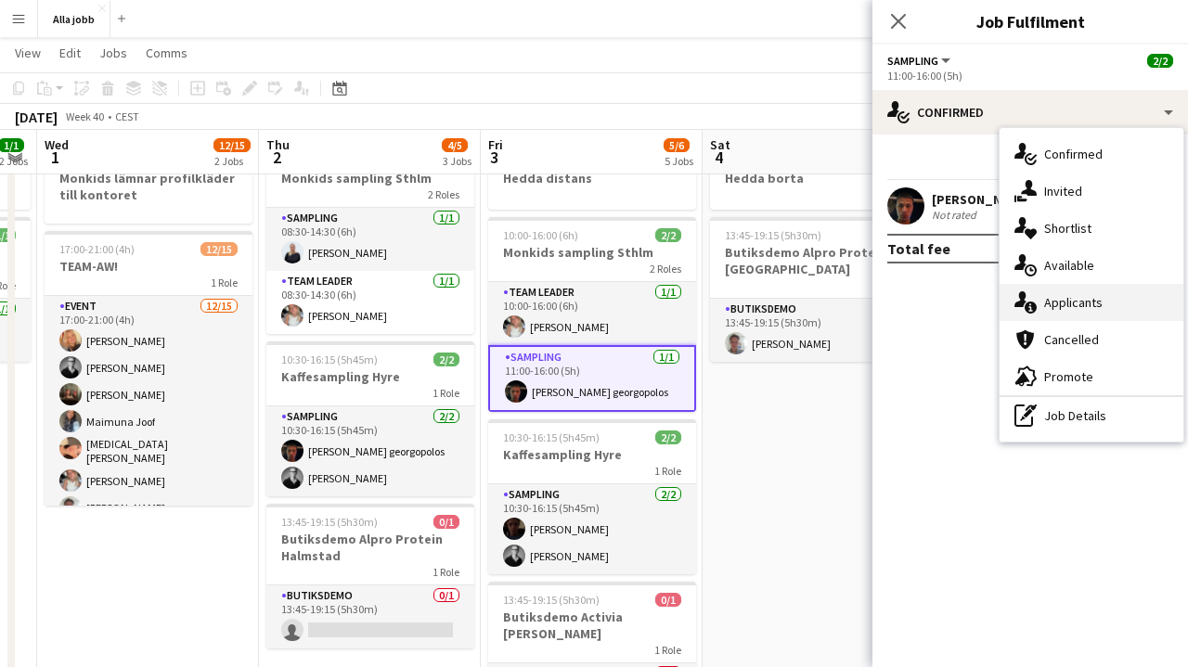
click at [1045, 300] on span "Applicants" at bounding box center [1073, 302] width 58 height 17
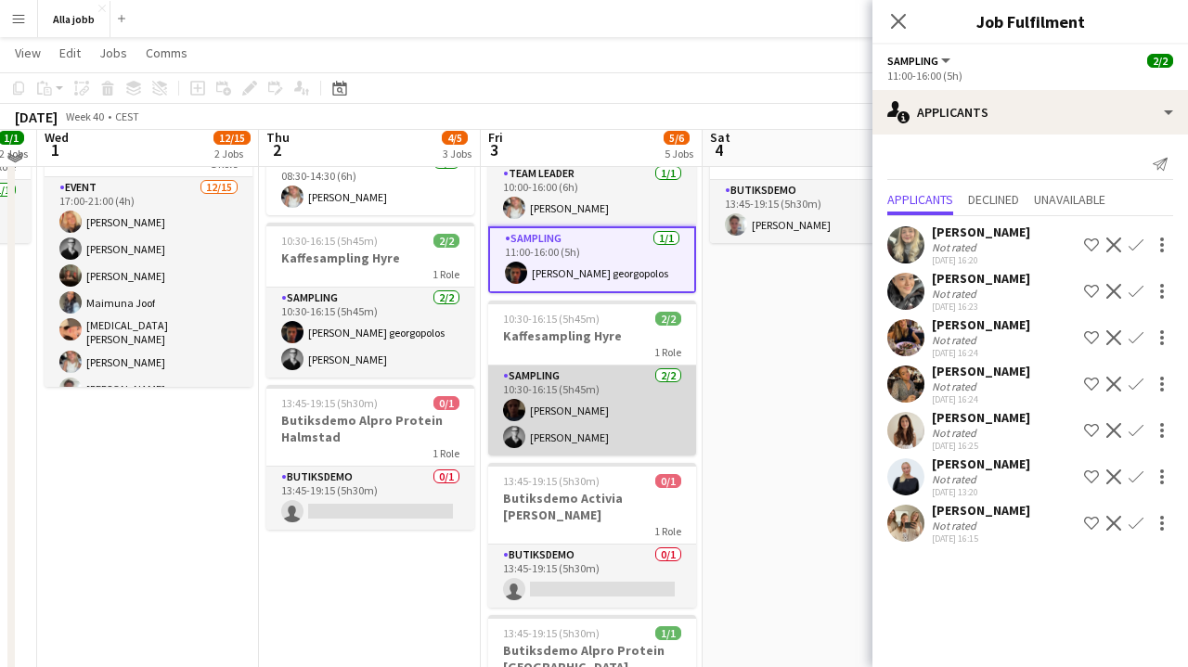
scroll to position [200, 0]
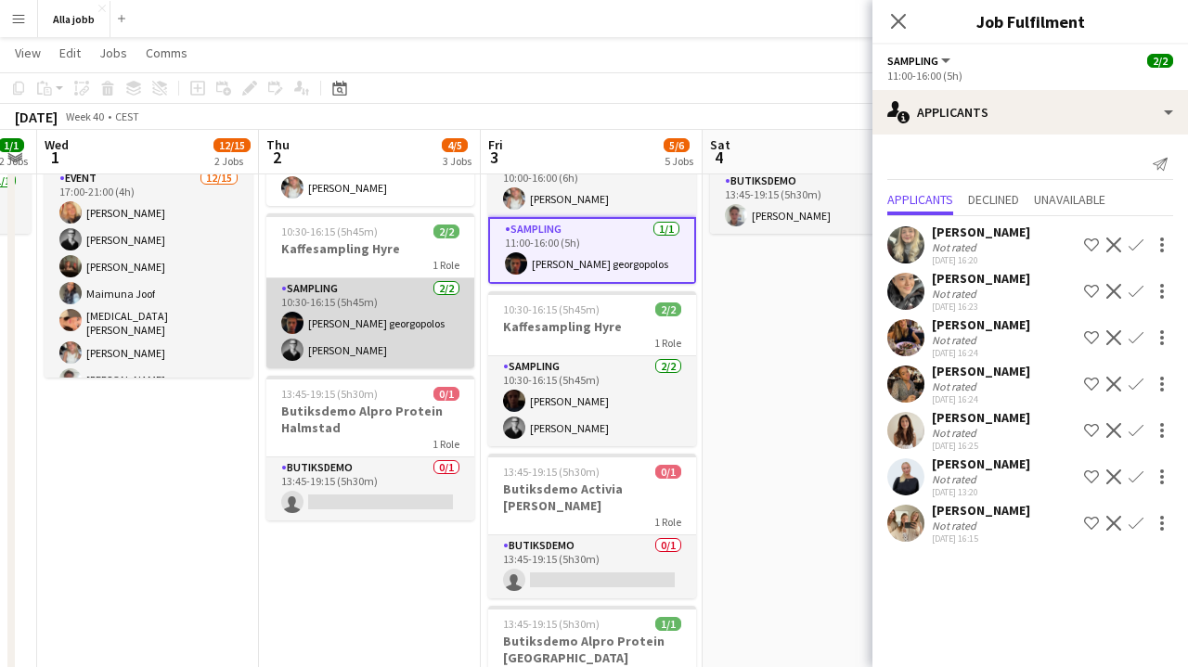
click at [384, 331] on app-card-role "Sampling [DATE] 10:30-16:15 (5h45m) [PERSON_NAME] georgopolos [PERSON_NAME]" at bounding box center [370, 323] width 208 height 90
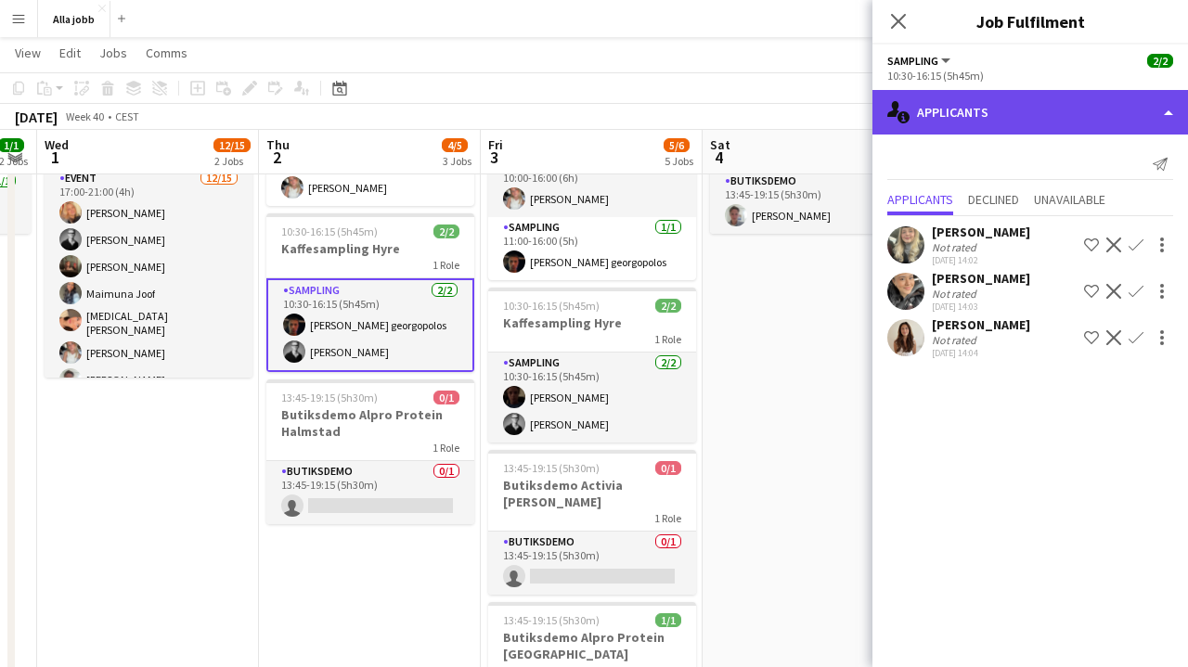
click at [958, 104] on div "single-neutral-actions-information Applicants" at bounding box center [1029, 112] width 315 height 45
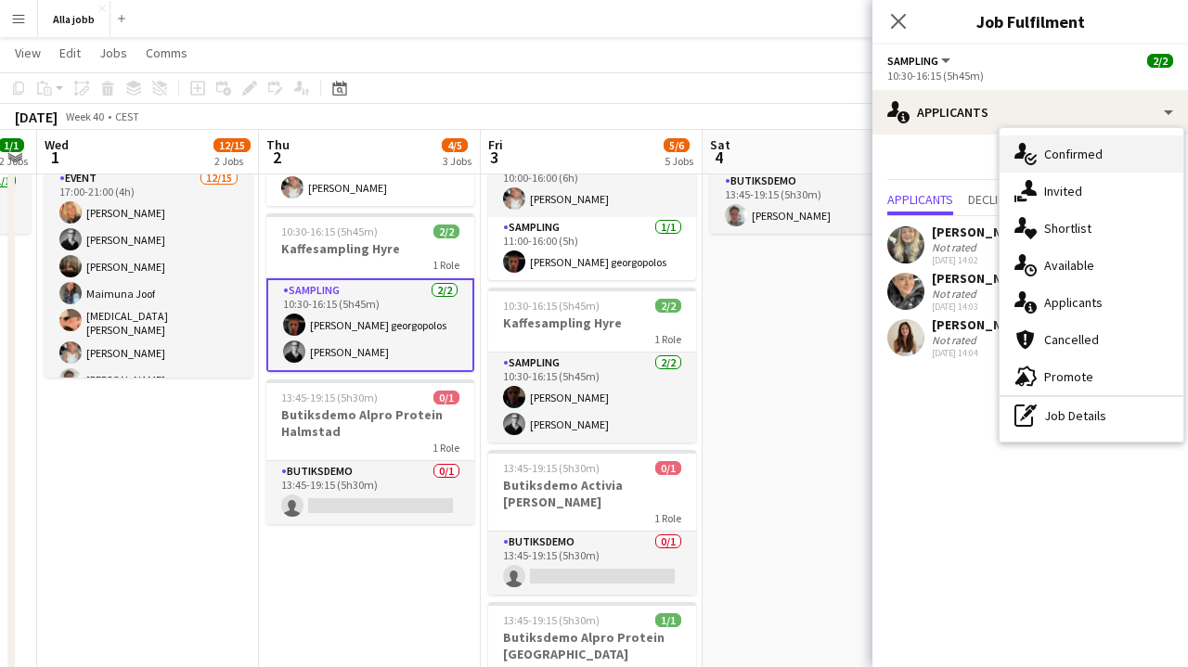
click at [1046, 154] on span "Confirmed" at bounding box center [1073, 154] width 58 height 17
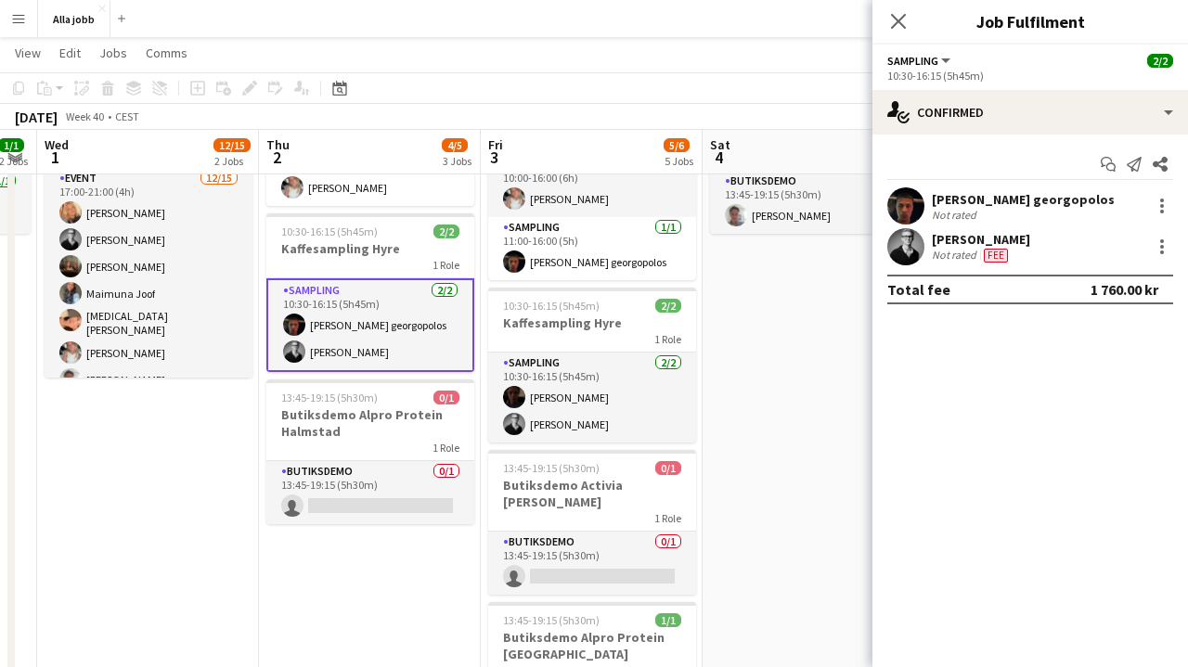
click at [906, 203] on app-user-avatar at bounding box center [905, 205] width 37 height 37
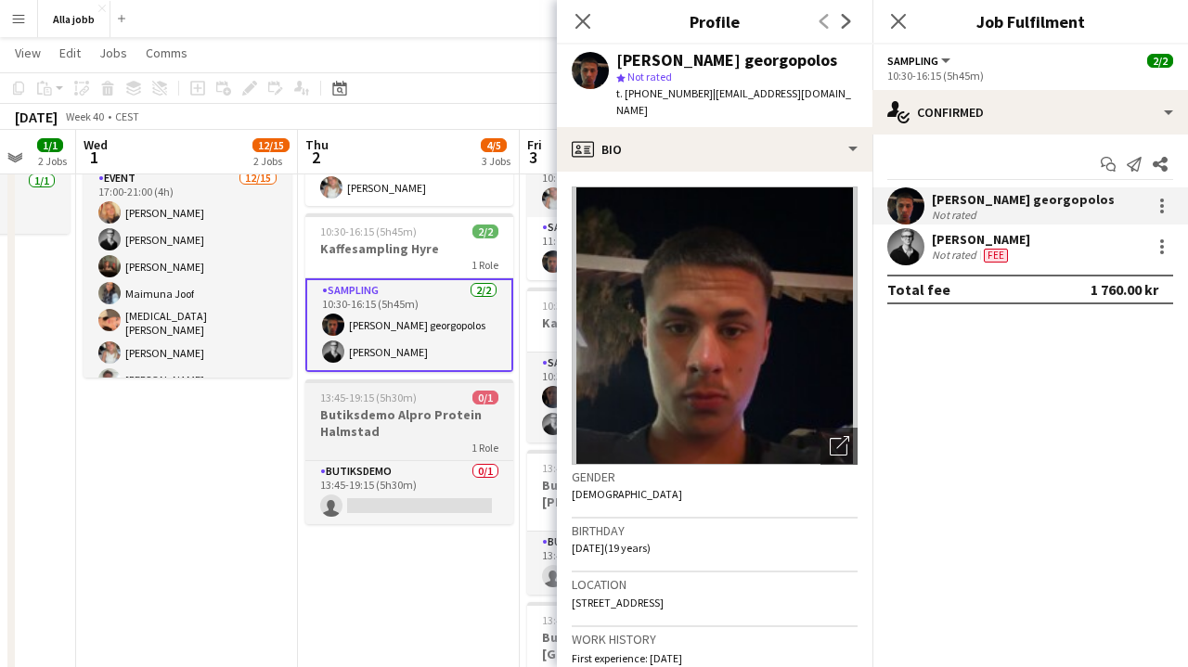
scroll to position [0, 588]
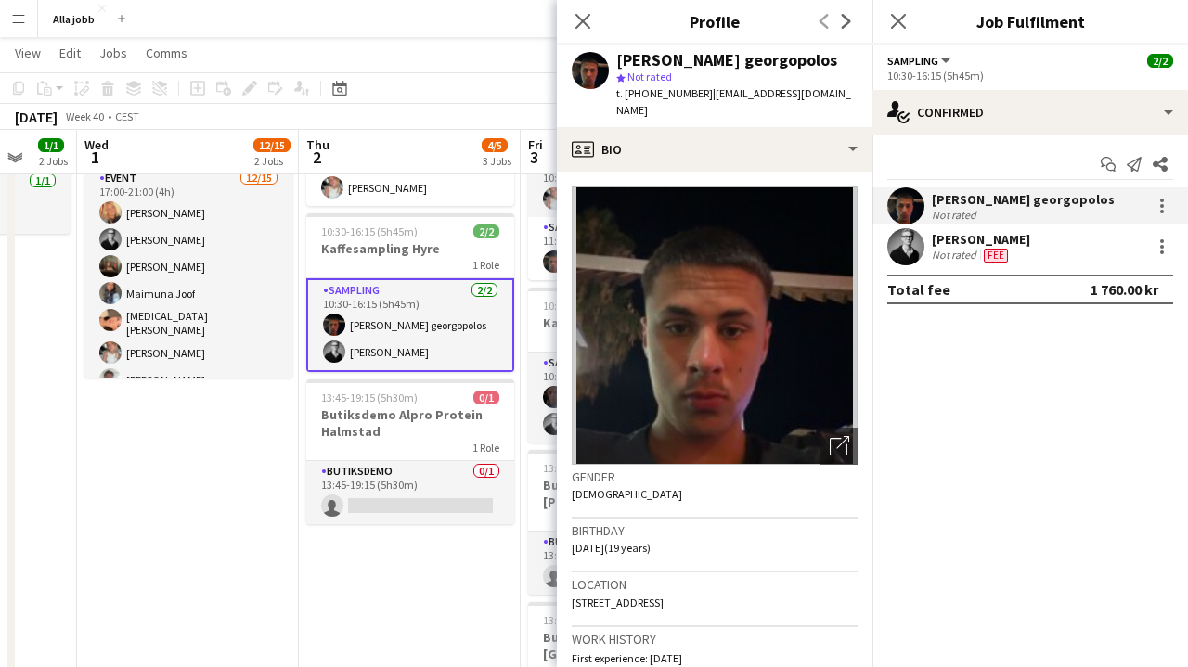
click at [227, 436] on app-date-cell "Monkids lämnar profilkläder till kontoret 17:00-21:00 (4h) 12/15 TEAM-AW! 1 Rol…" at bounding box center [188, 563] width 222 height 1112
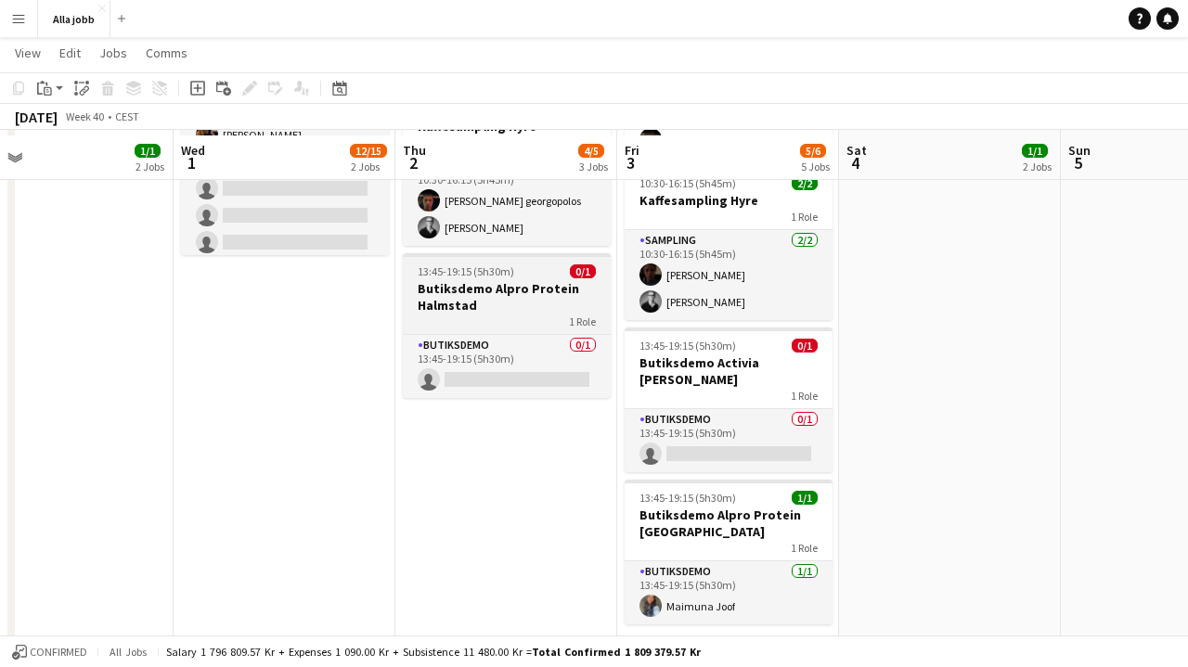
scroll to position [328, 0]
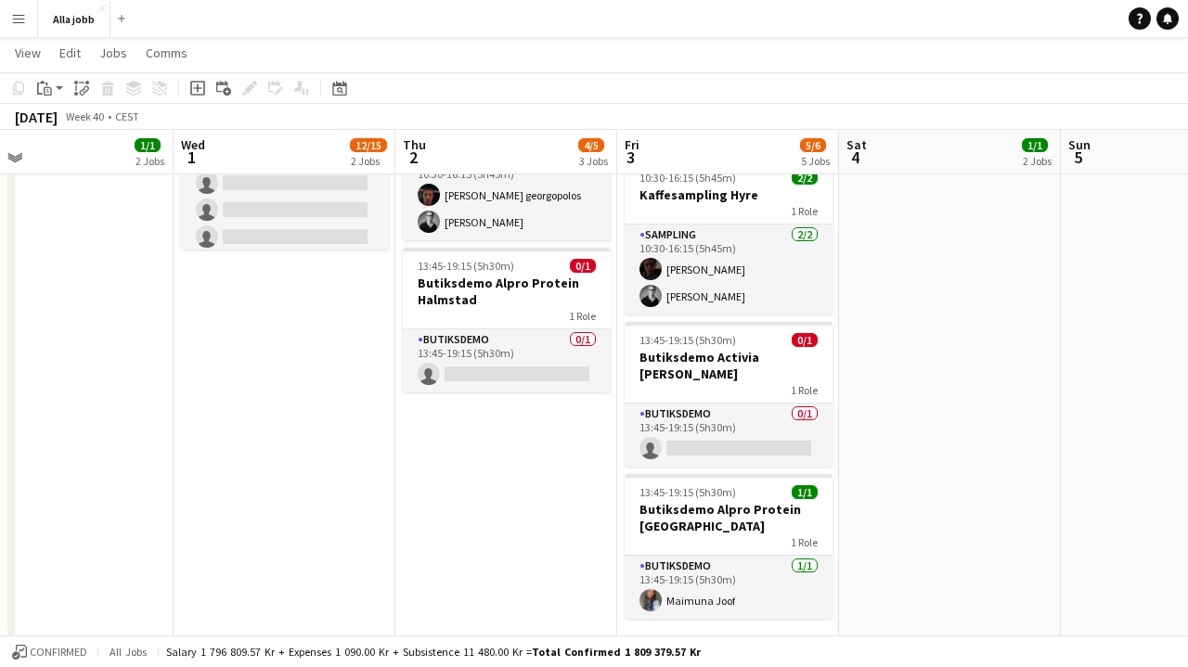
click at [25, 16] on app-icon "Menu" at bounding box center [18, 18] width 15 height 15
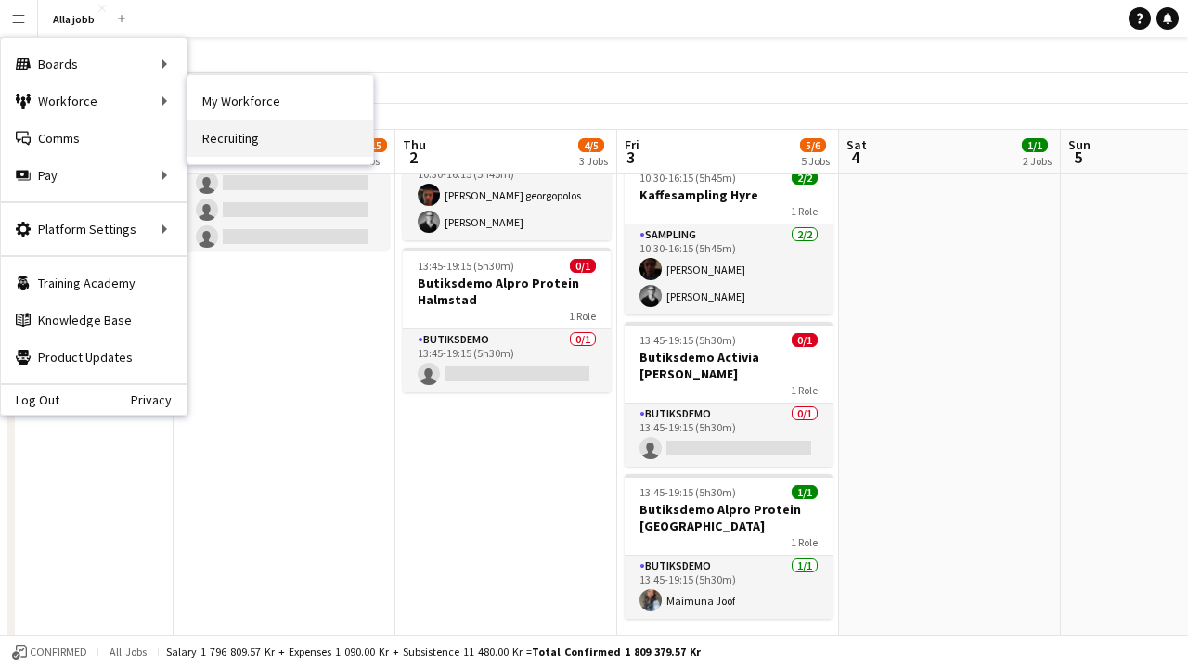
click at [243, 136] on link "Recruiting" at bounding box center [280, 138] width 186 height 37
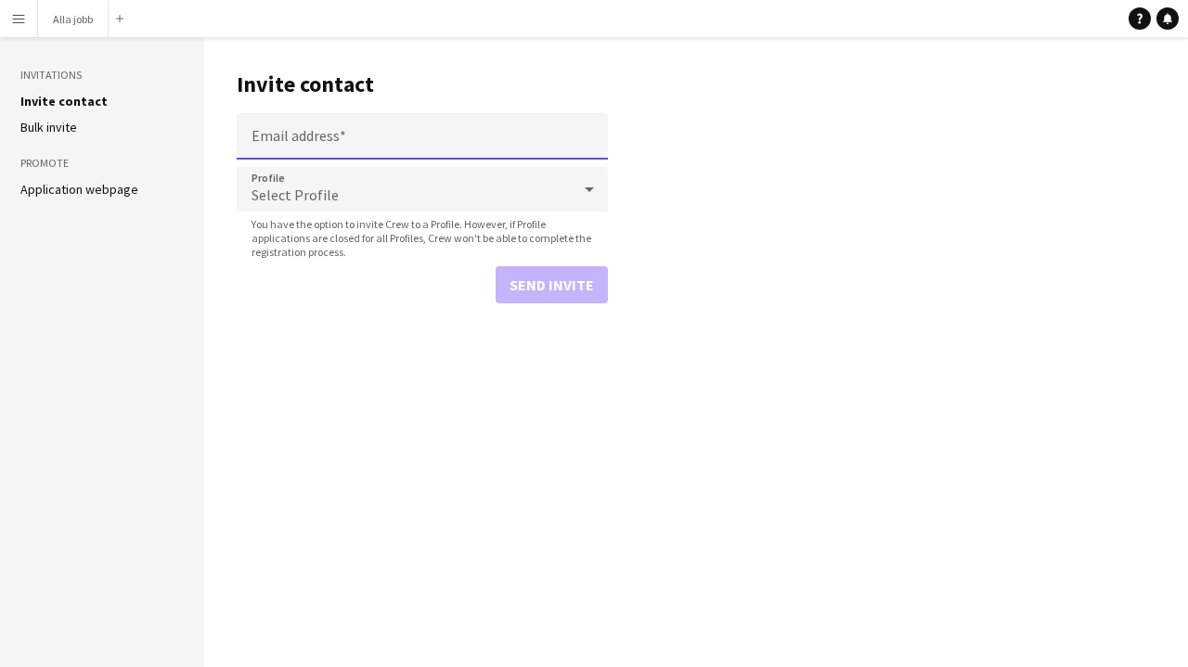
click at [319, 125] on input "Email address" at bounding box center [422, 136] width 371 height 46
paste input "**********"
type input "**********"
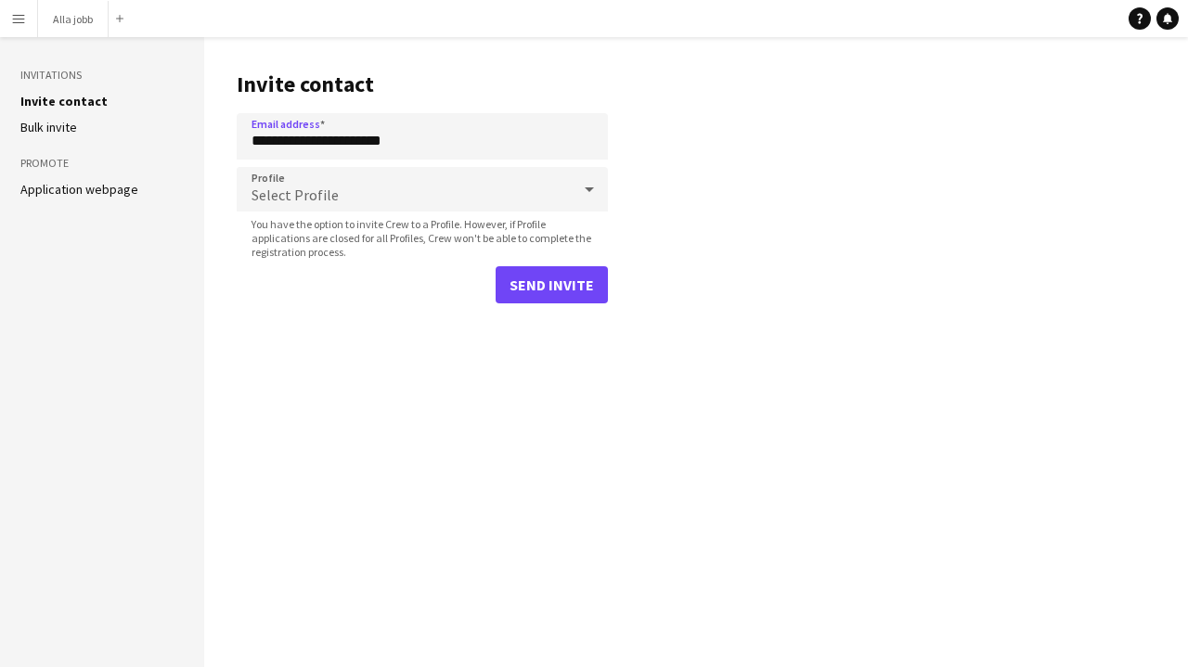
click at [344, 201] on div "Select Profile" at bounding box center [404, 189] width 334 height 45
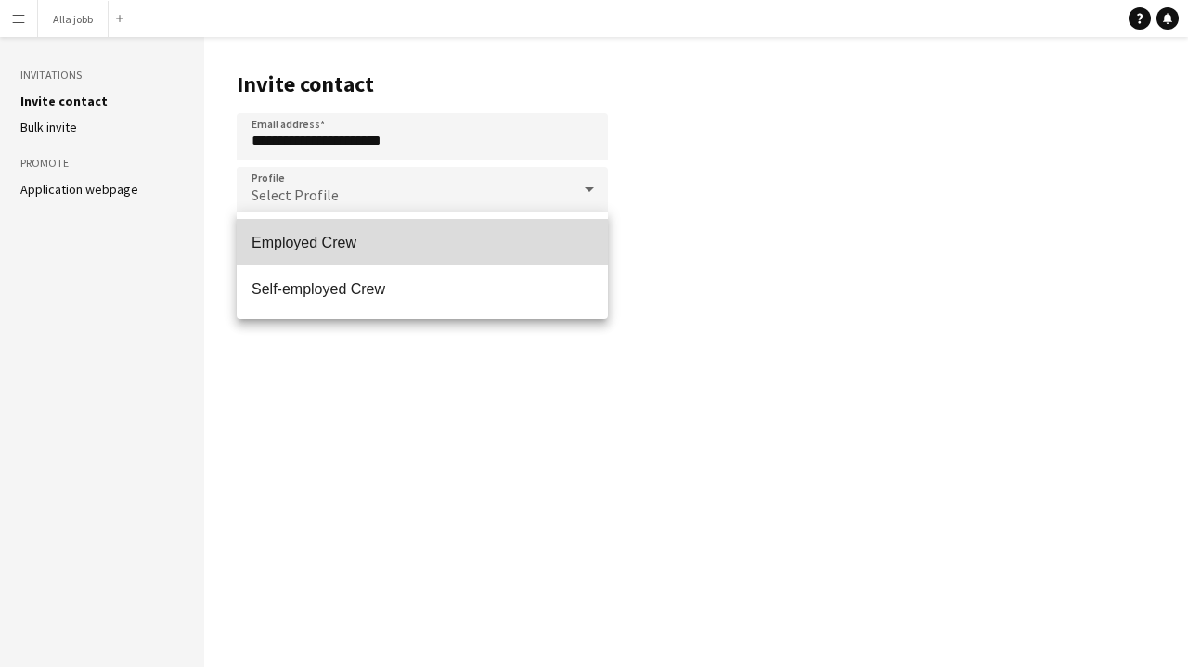
click at [336, 251] on span "Employed Crew" at bounding box center [421, 243] width 341 height 18
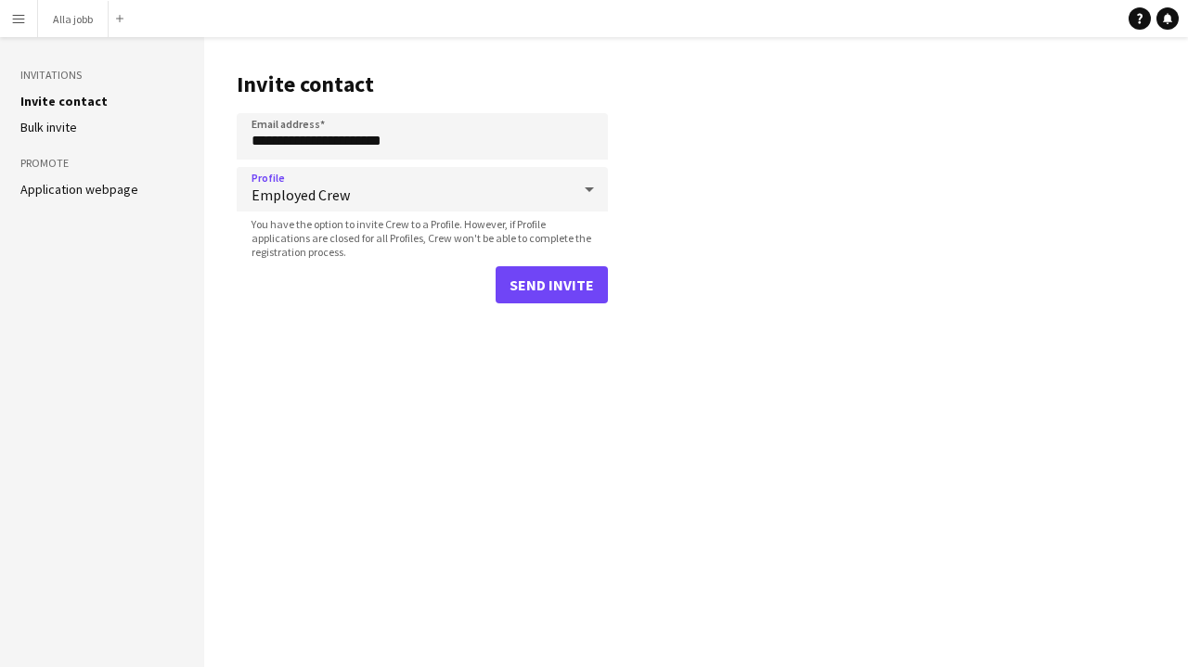
click at [533, 291] on button "Send invite" at bounding box center [551, 284] width 112 height 37
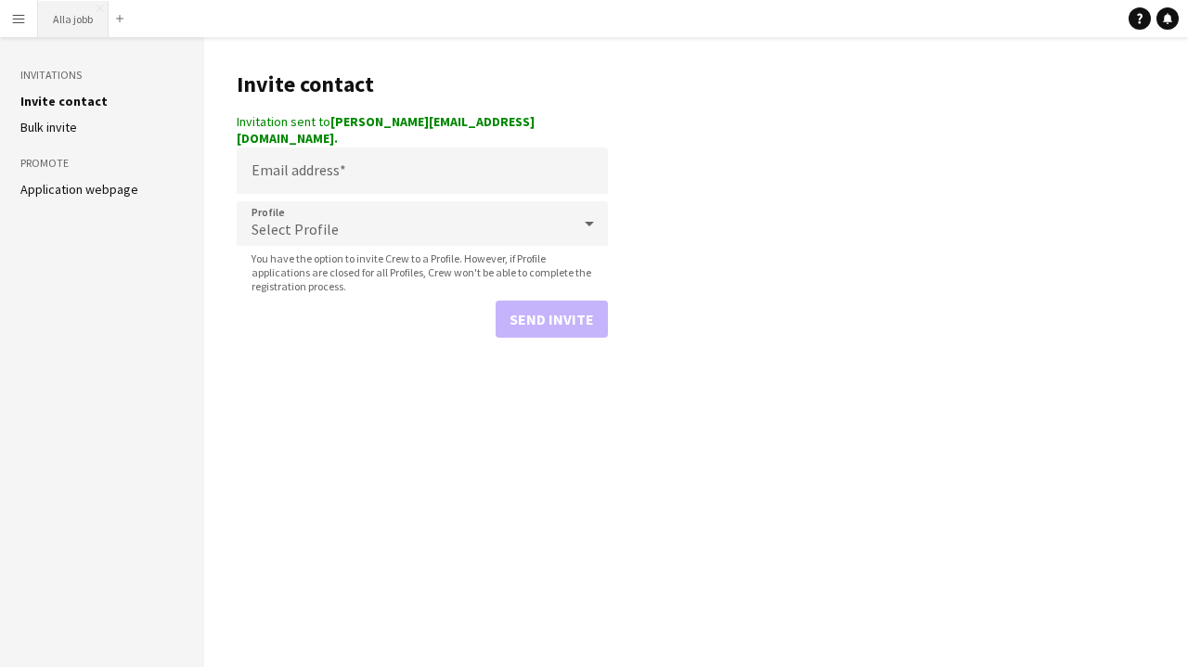
click at [82, 23] on button "Alla jobb Close" at bounding box center [73, 19] width 71 height 36
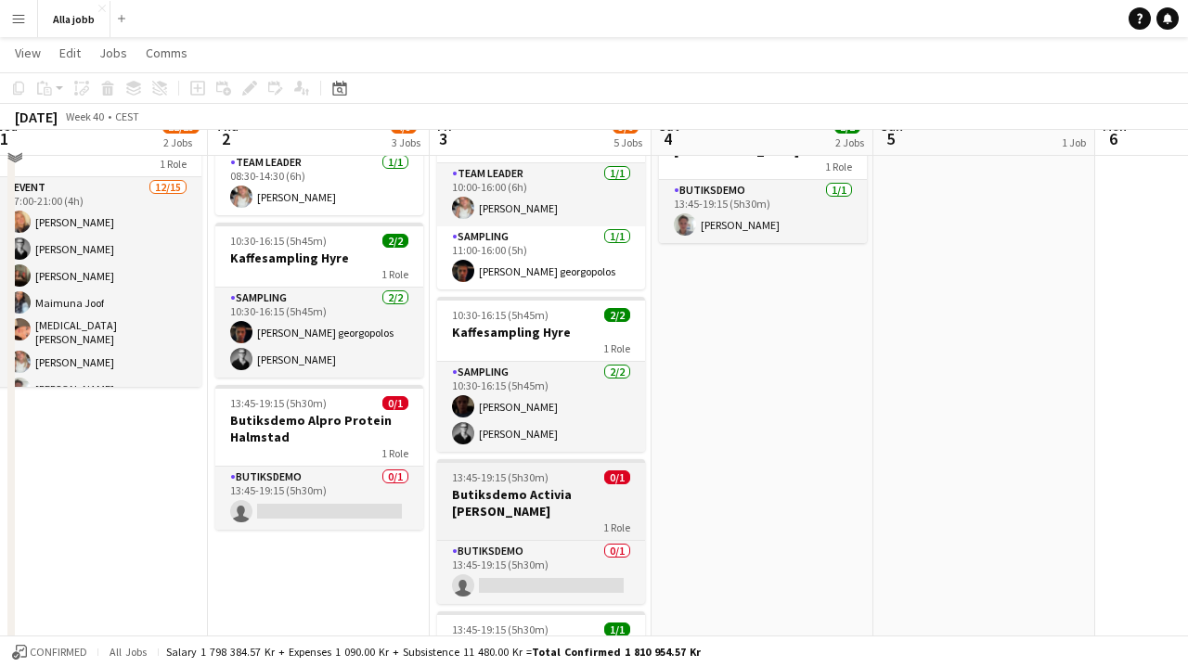
scroll to position [212, 0]
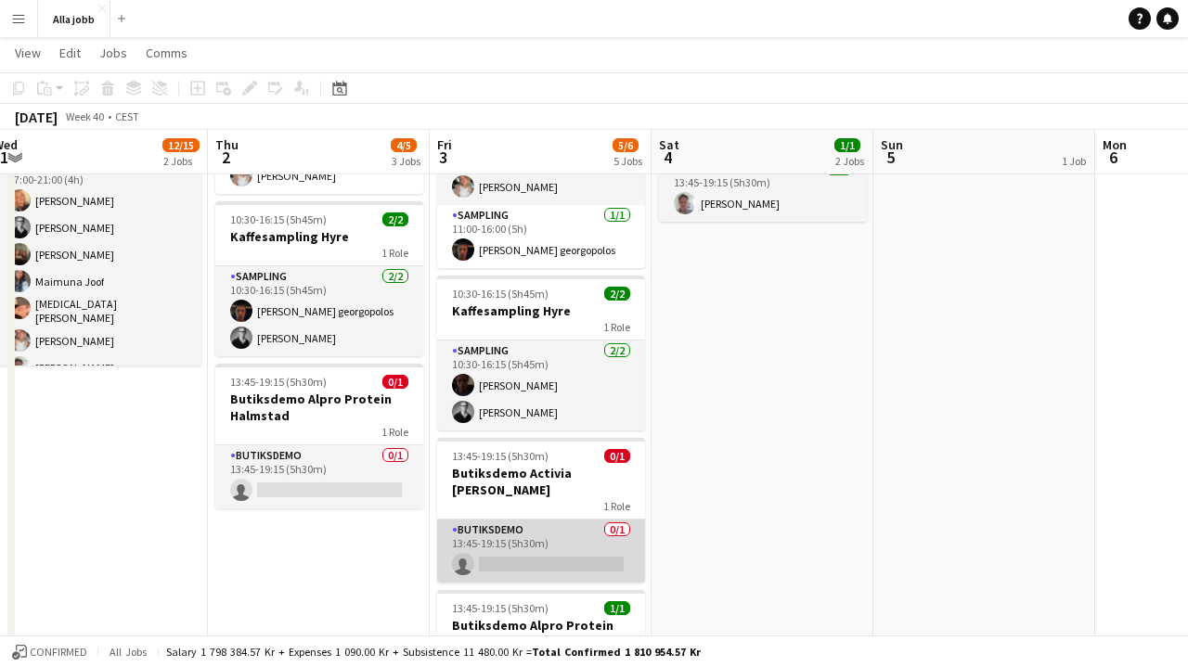
click at [547, 551] on app-card-role "Butiksdemo 0/1 13:45-19:15 (5h30m) single-neutral-actions" at bounding box center [541, 551] width 208 height 63
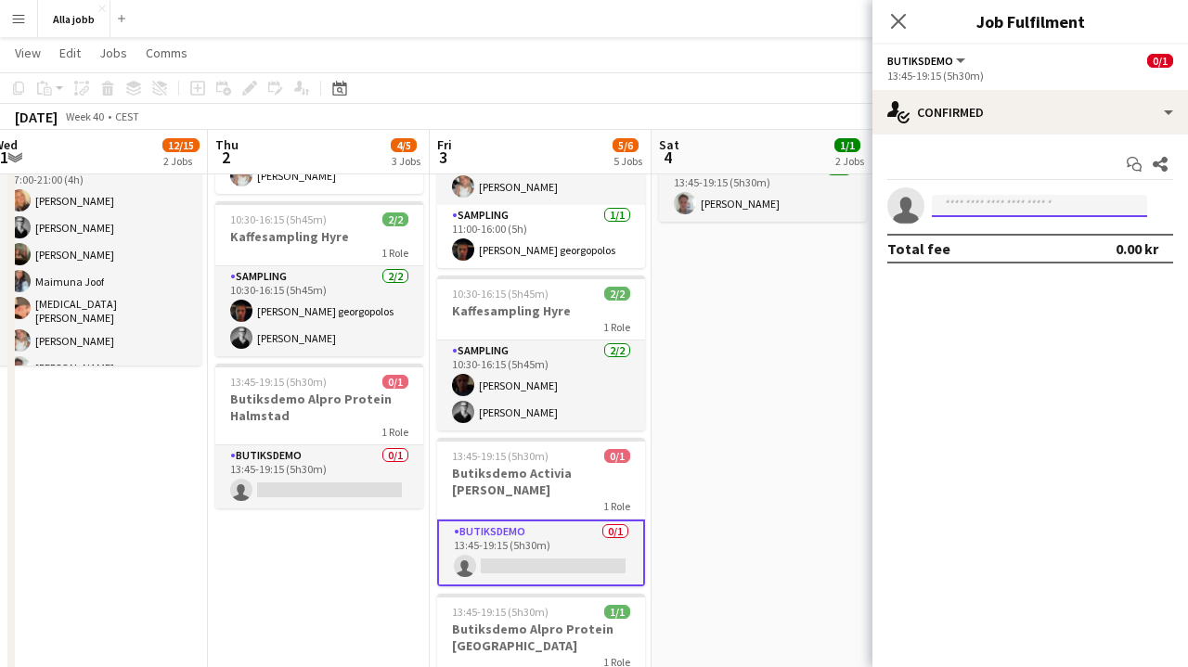
click at [971, 203] on input at bounding box center [1039, 206] width 215 height 22
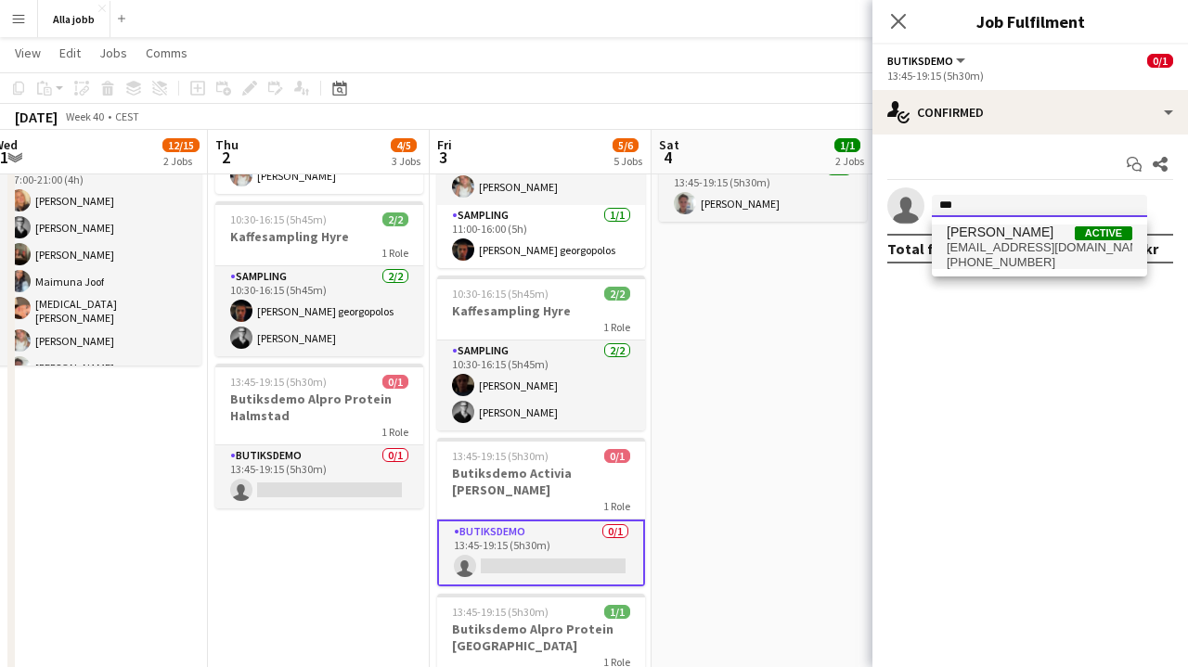
type input "***"
click at [995, 252] on span "[EMAIL_ADDRESS][DOMAIN_NAME]" at bounding box center [1039, 247] width 186 height 15
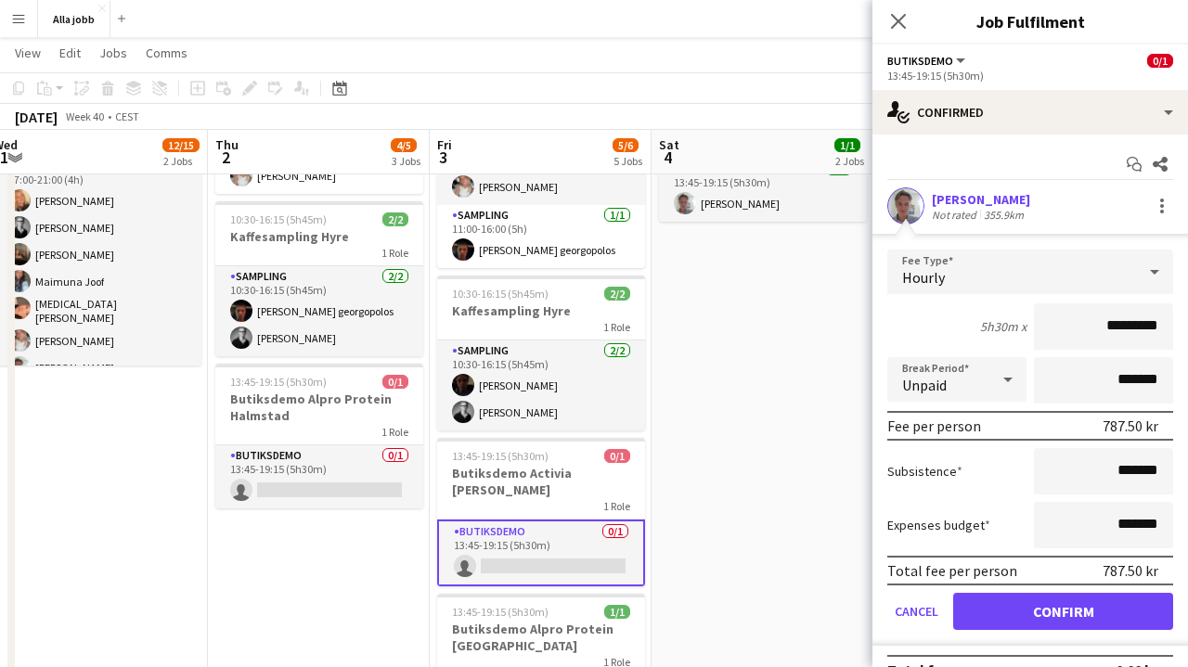
click at [1045, 601] on button "Confirm" at bounding box center [1063, 611] width 220 height 37
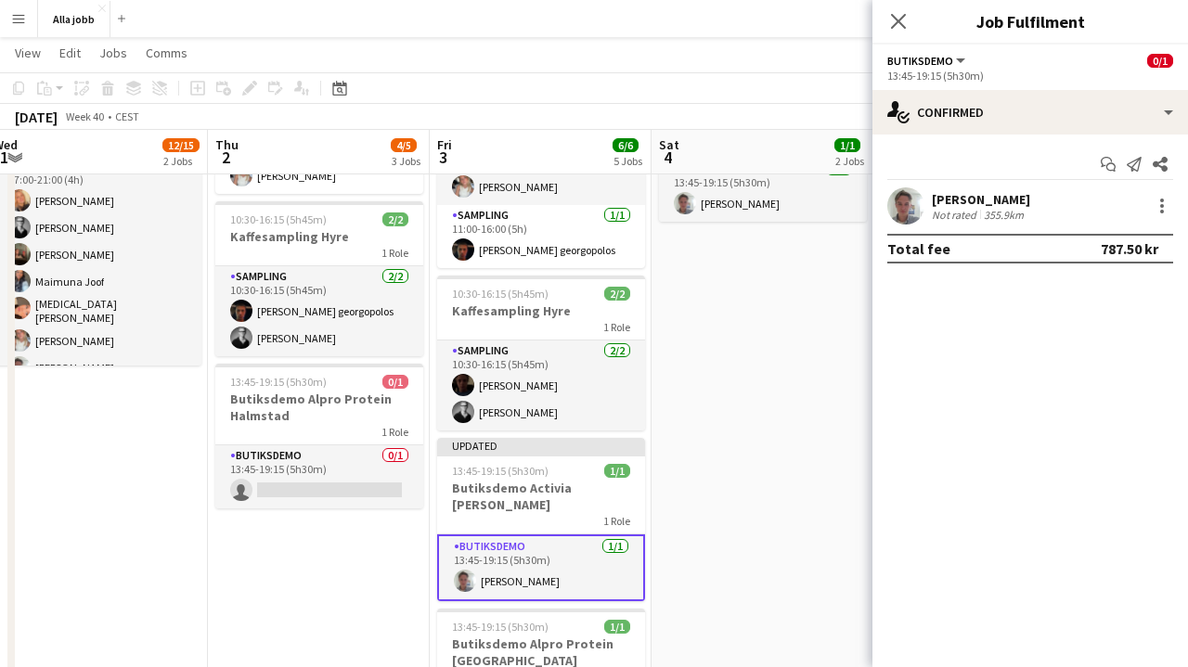
click at [837, 400] on app-date-cell "[PERSON_NAME] 13:45-19:15 (5h30m) 1/1 Butiksdemo Alpro Protein Göteborg 1 Role …" at bounding box center [762, 402] width 222 height 814
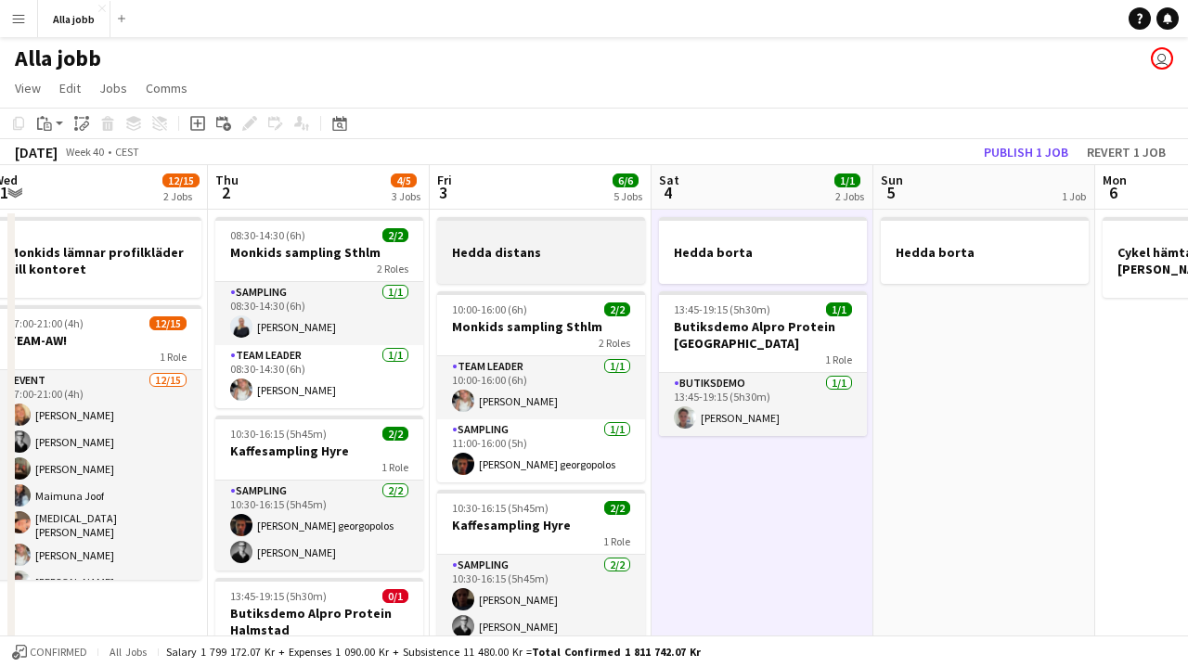
scroll to position [0, 0]
click at [552, 262] on div at bounding box center [541, 268] width 208 height 15
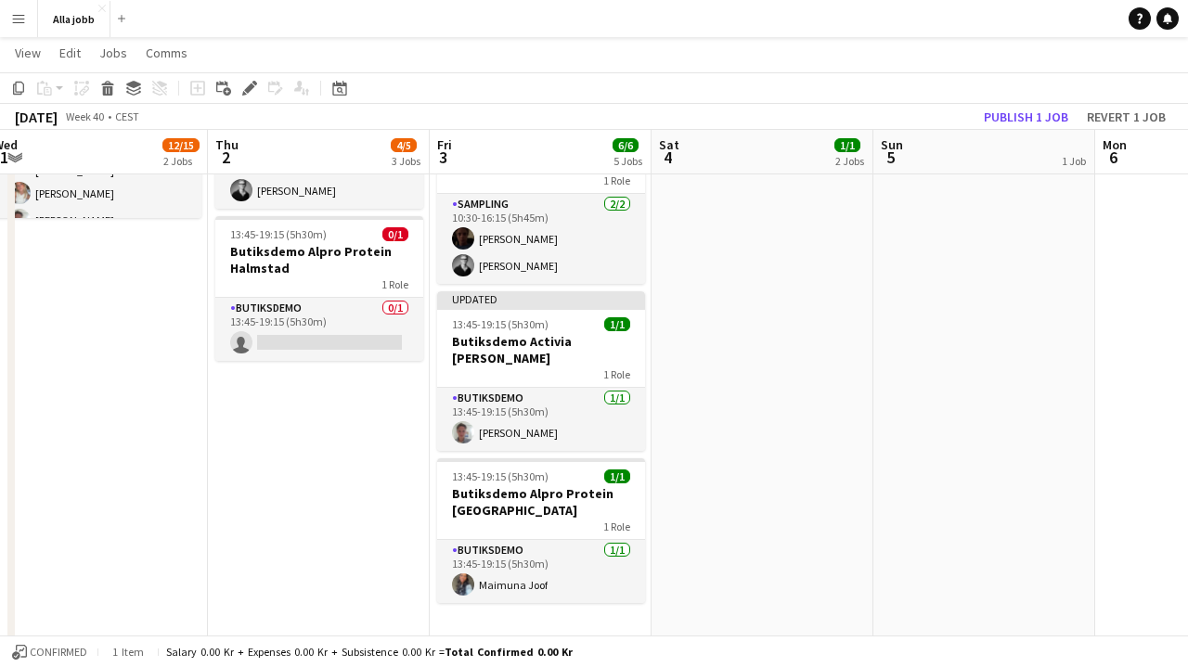
scroll to position [361, 0]
click at [1017, 112] on button "Publish 1 job" at bounding box center [1025, 117] width 99 height 24
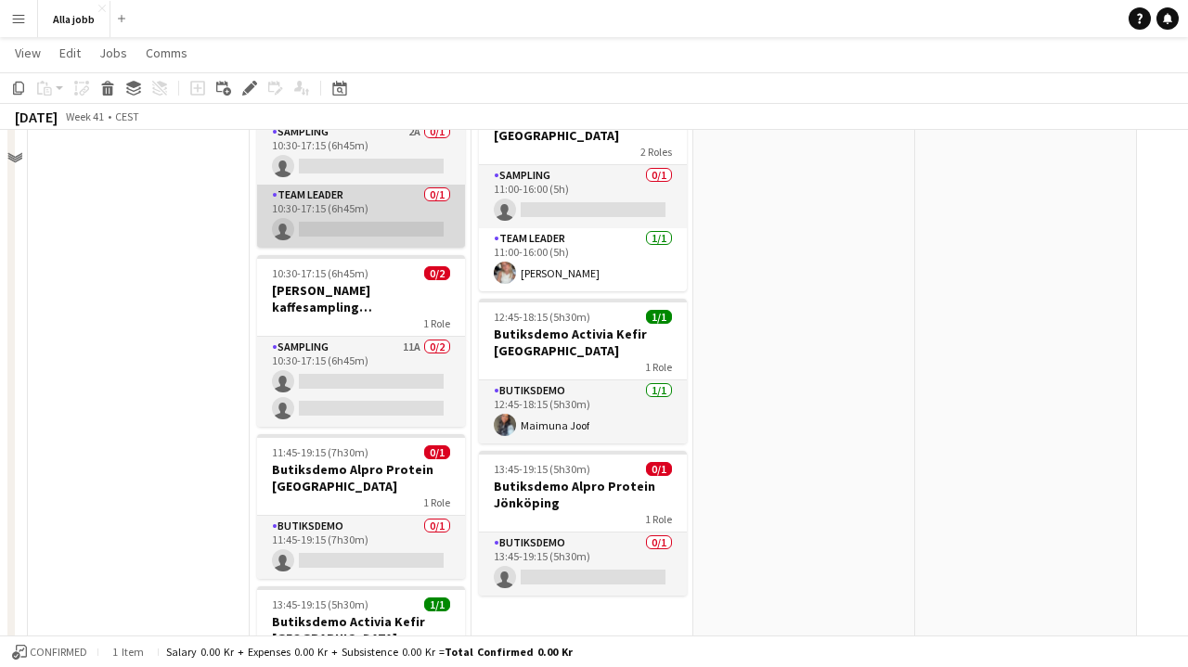
scroll to position [679, 0]
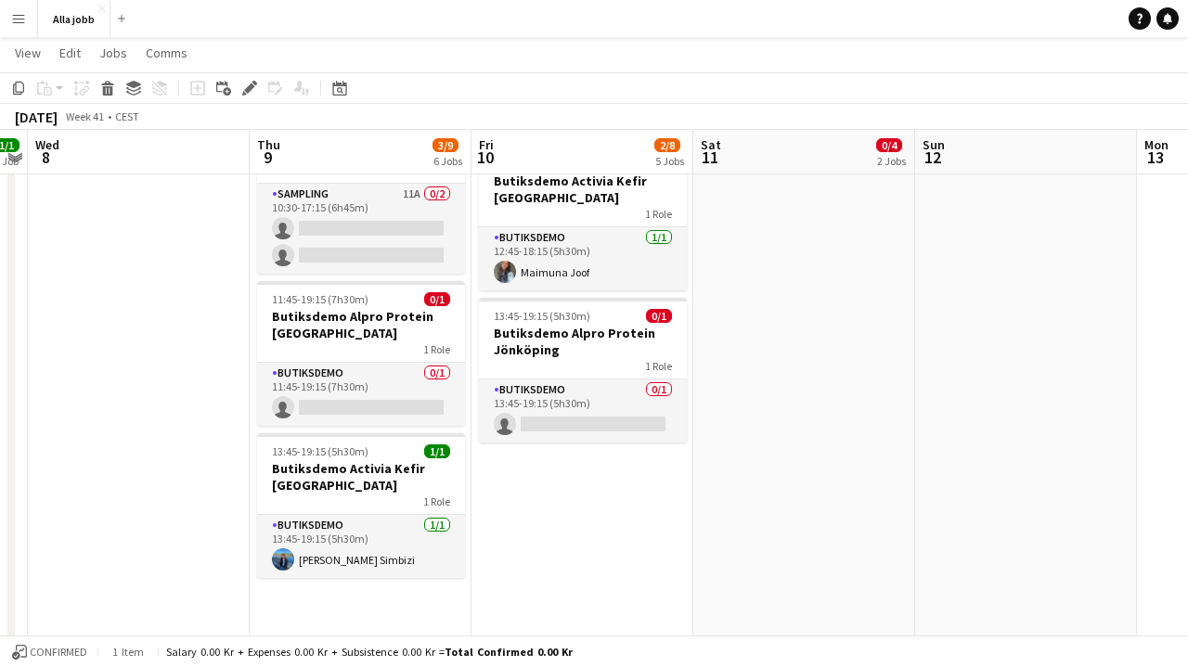
click at [85, 38] on app-page-menu "View Day view expanded Day view collapsed Month view Date picker Jump to [DATE]…" at bounding box center [594, 54] width 1188 height 35
click at [94, 25] on button "Alla jobb Close" at bounding box center [74, 19] width 72 height 36
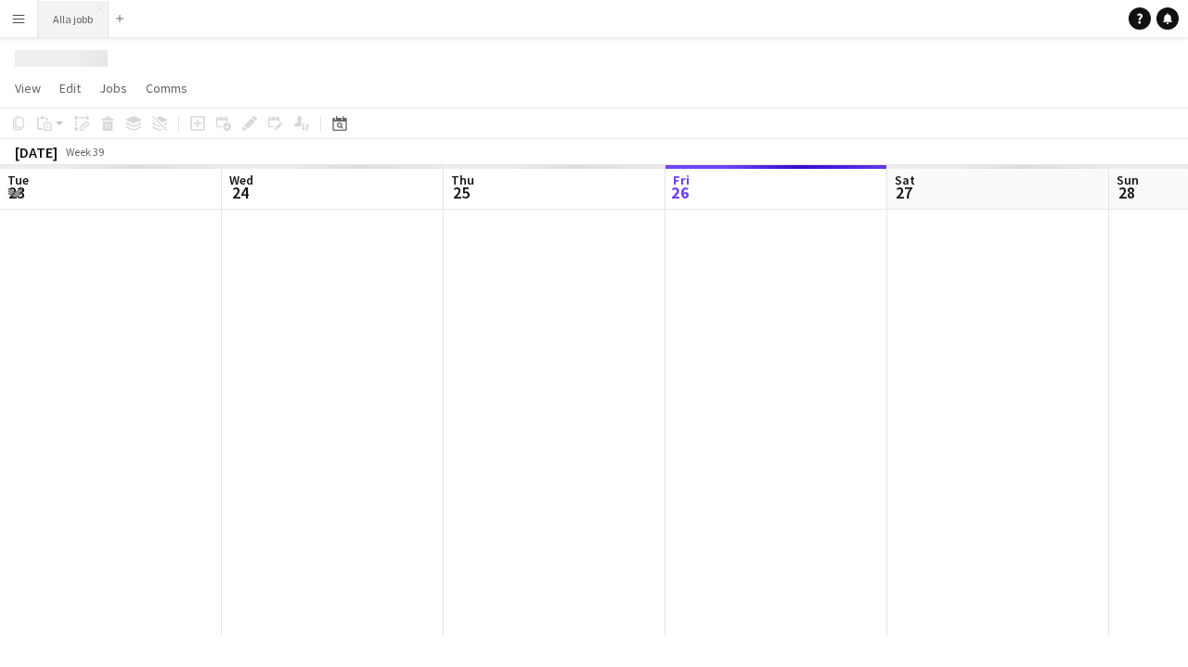
scroll to position [0, 443]
